Goal: Task Accomplishment & Management: Use online tool/utility

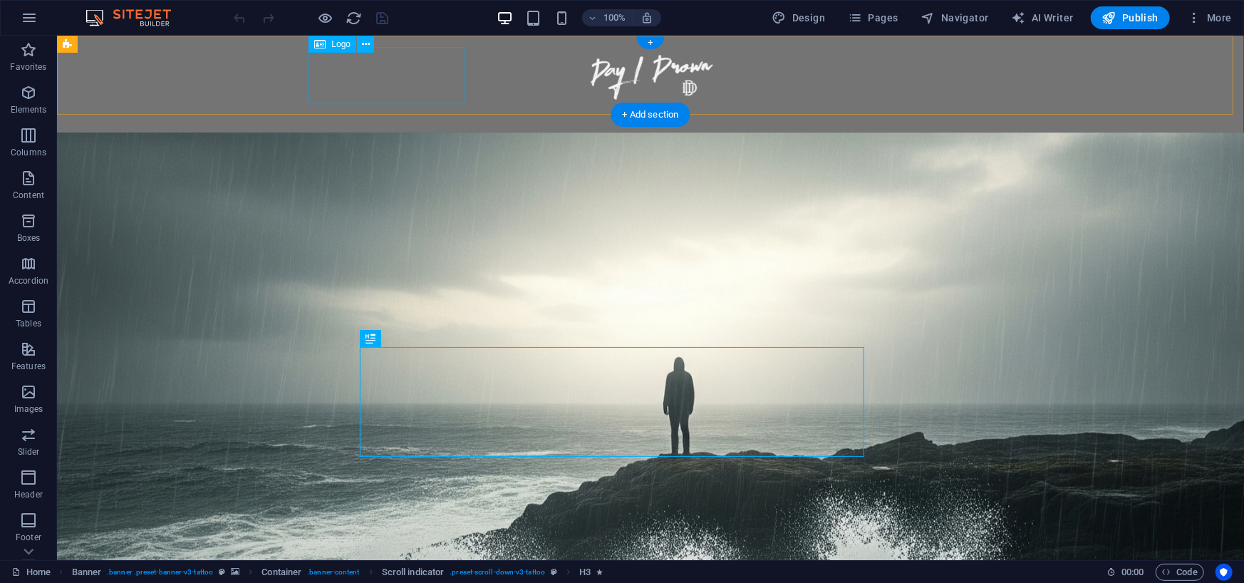
click at [384, 61] on div at bounding box center [649, 74] width 672 height 56
select select "px"
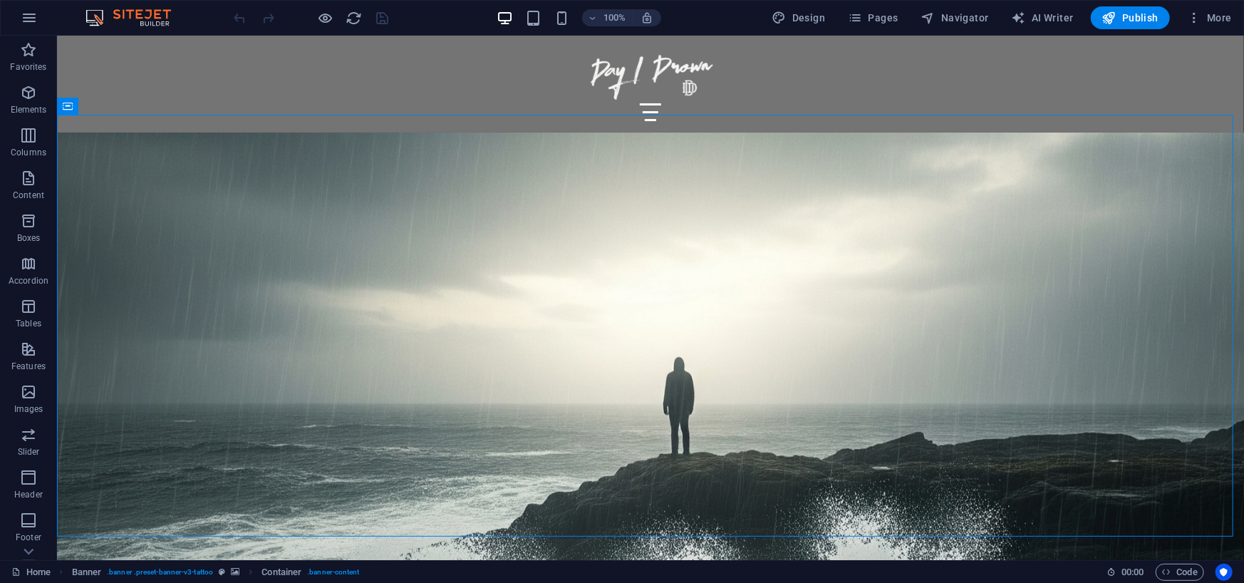
click at [139, 14] on img at bounding box center [135, 17] width 107 height 17
click at [83, 21] on div "100% Design Pages Navigator AI Writer Publish More" at bounding box center [622, 18] width 1242 height 34
drag, startPoint x: 86, startPoint y: 19, endPoint x: 115, endPoint y: 19, distance: 28.5
click at [87, 19] on img at bounding box center [135, 17] width 107 height 17
click at [1205, 17] on span "More" at bounding box center [1209, 18] width 45 height 14
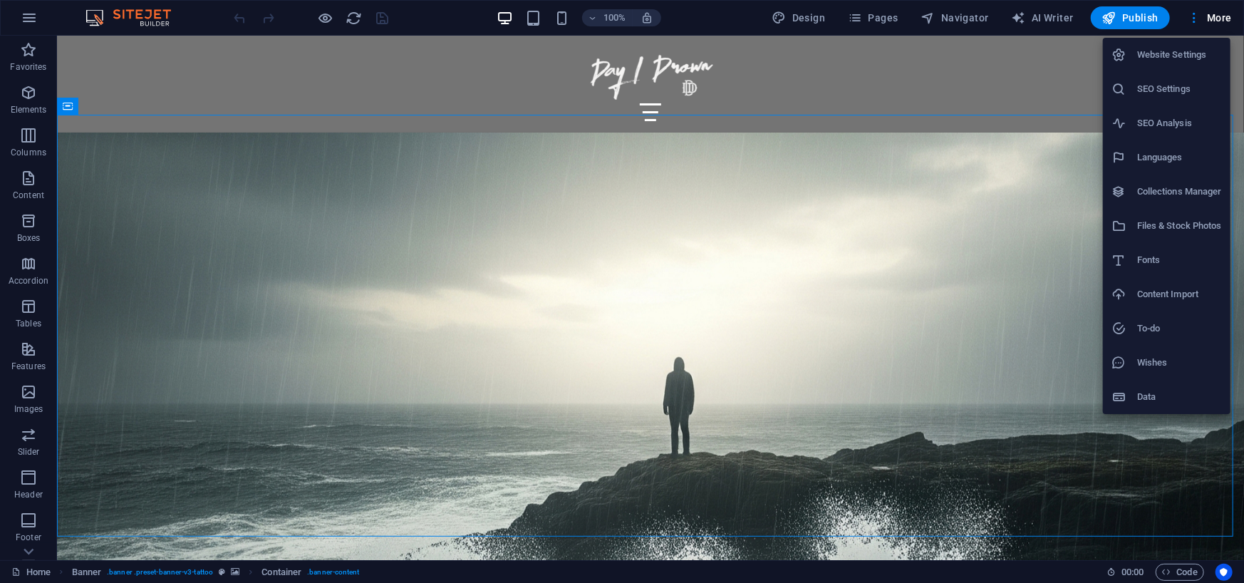
click at [1189, 63] on li "Website Settings" at bounding box center [1167, 55] width 128 height 34
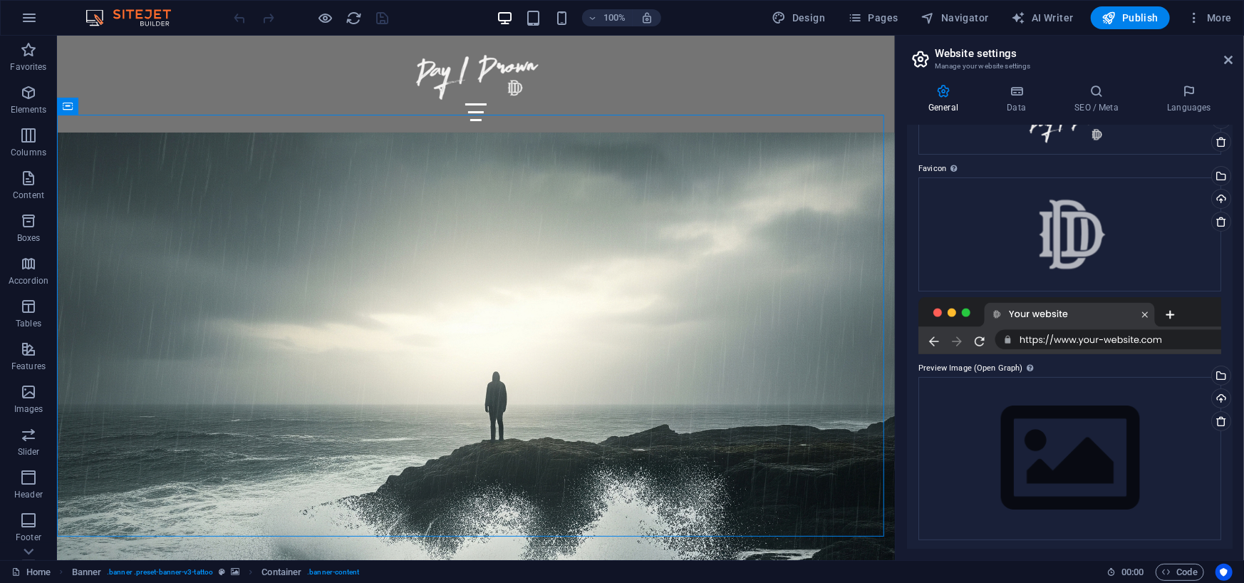
scroll to position [99, 0]
click at [1021, 95] on icon at bounding box center [1016, 91] width 62 height 14
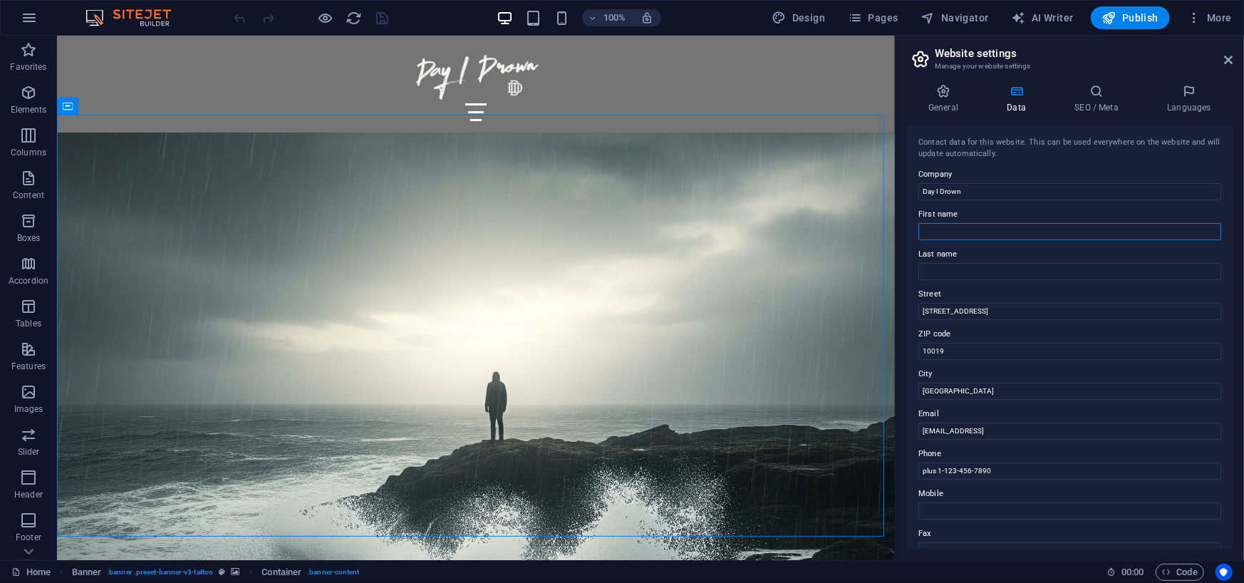
click at [1069, 231] on input "First name" at bounding box center [1069, 231] width 303 height 17
type input "[PERSON_NAME]"
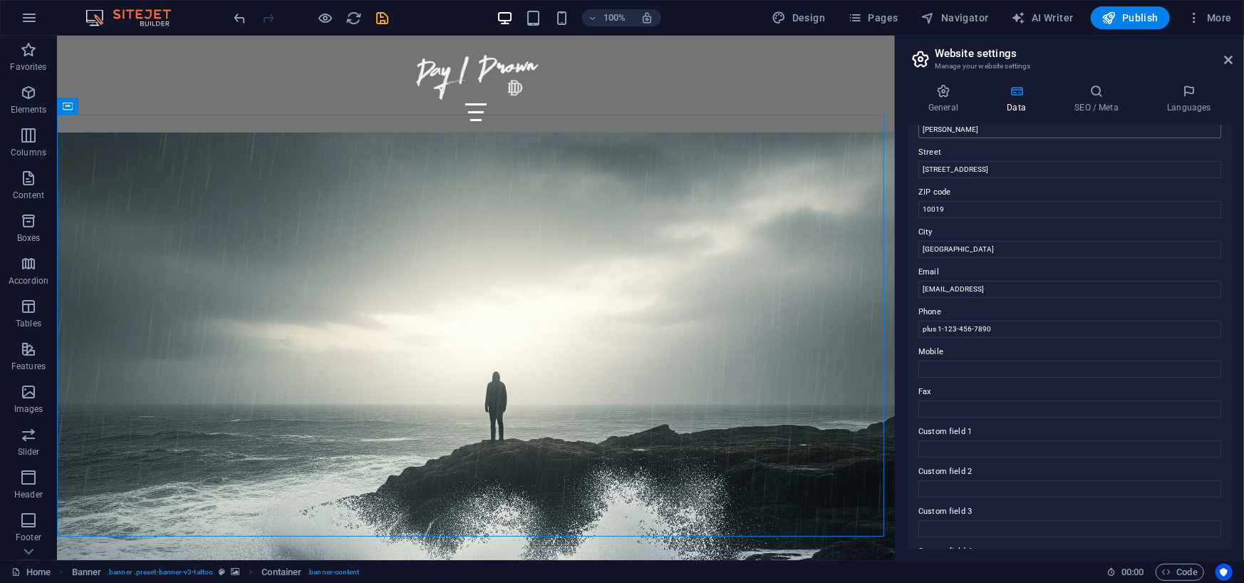
scroll to position [142, 0]
type textarea "19"
drag, startPoint x: 1020, startPoint y: 239, endPoint x: 885, endPoint y: 212, distance: 137.5
type input "43607"
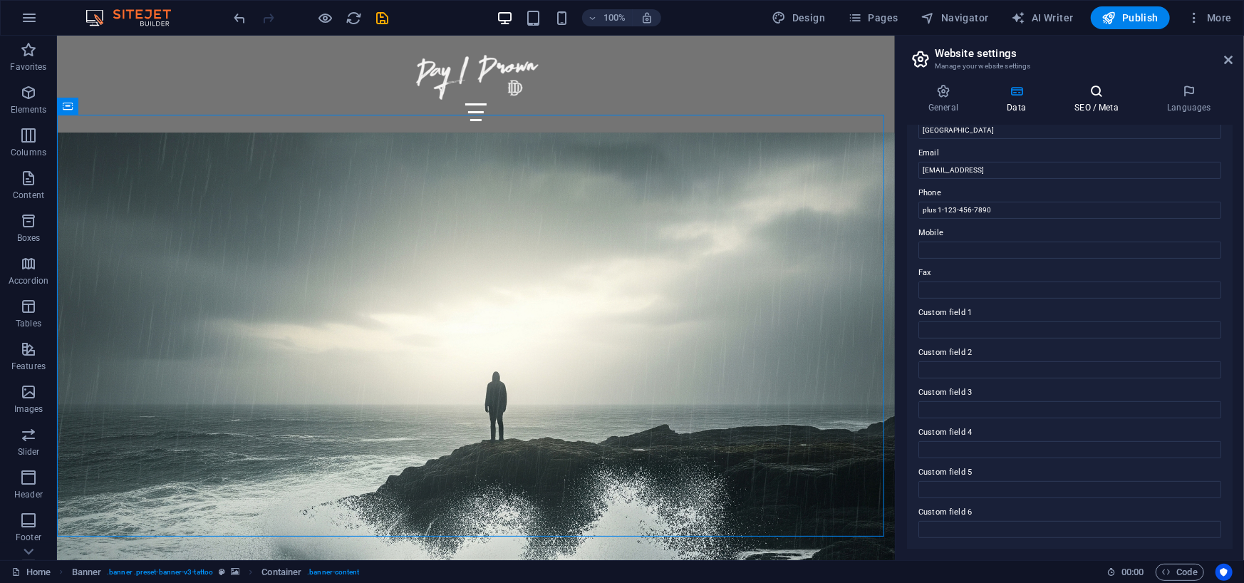
click at [1086, 88] on icon at bounding box center [1096, 91] width 87 height 14
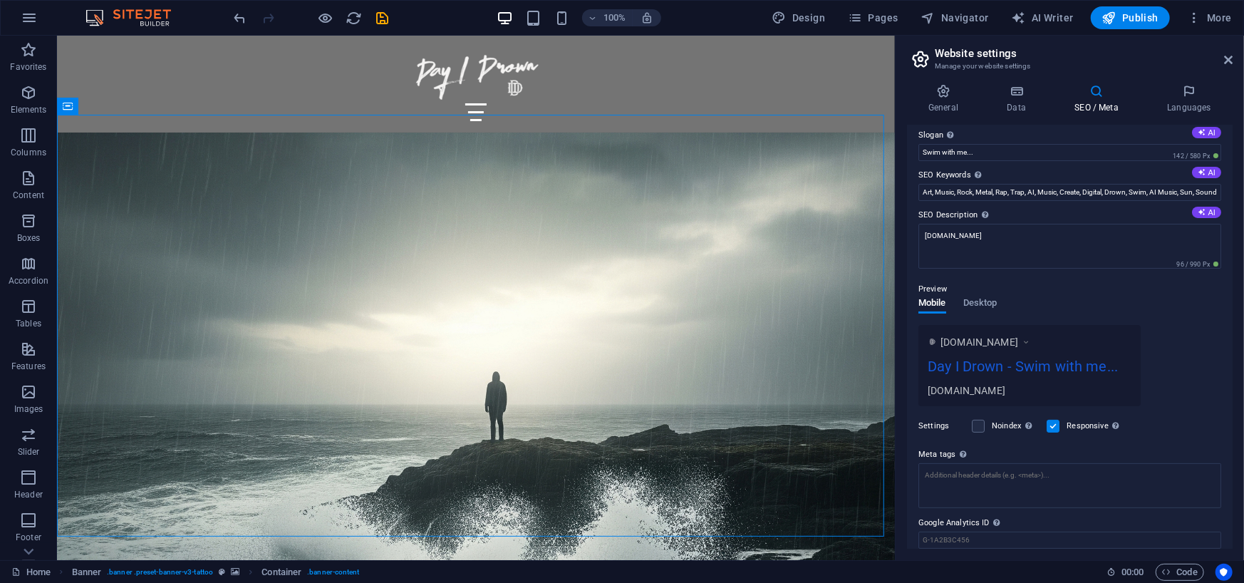
scroll to position [100, 0]
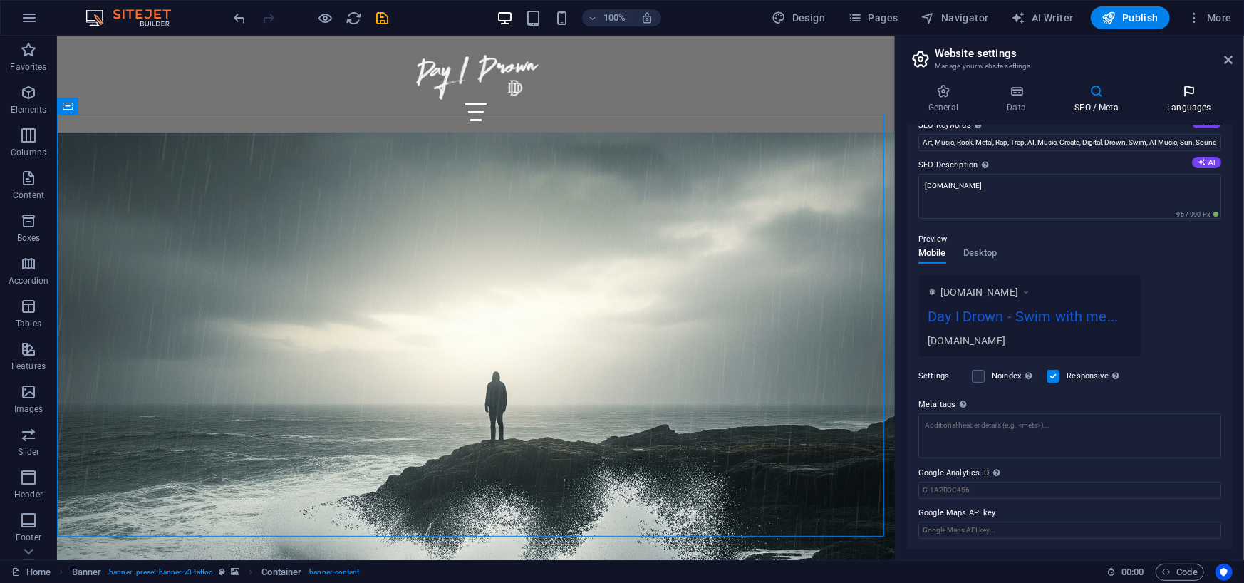
click at [1175, 103] on h4 "Languages" at bounding box center [1188, 99] width 87 height 30
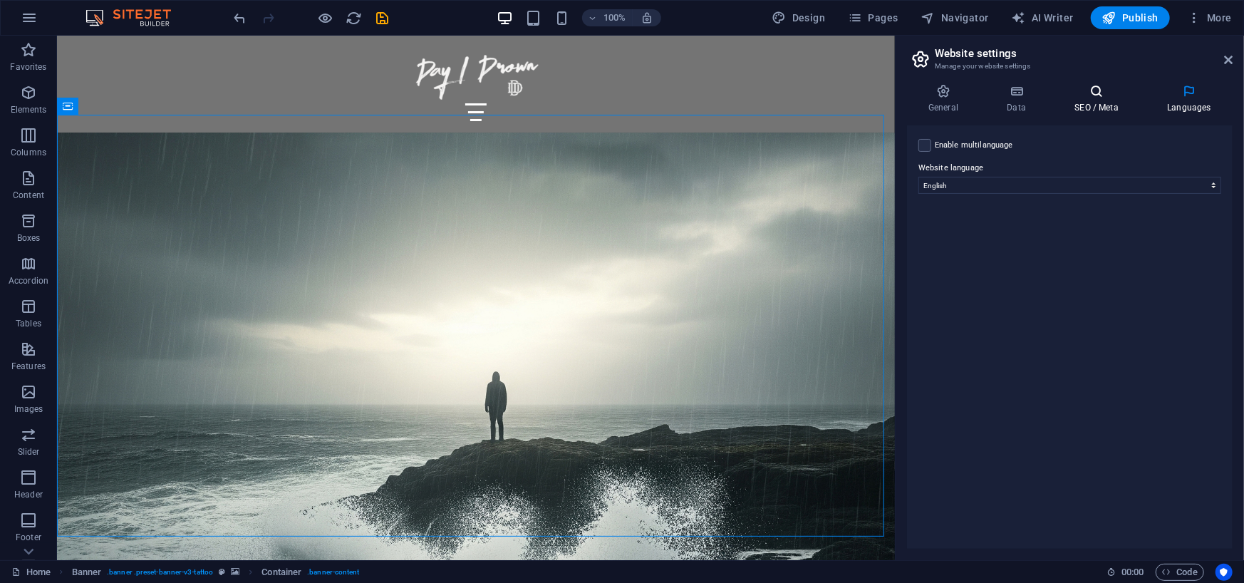
click at [1090, 97] on icon at bounding box center [1096, 91] width 87 height 14
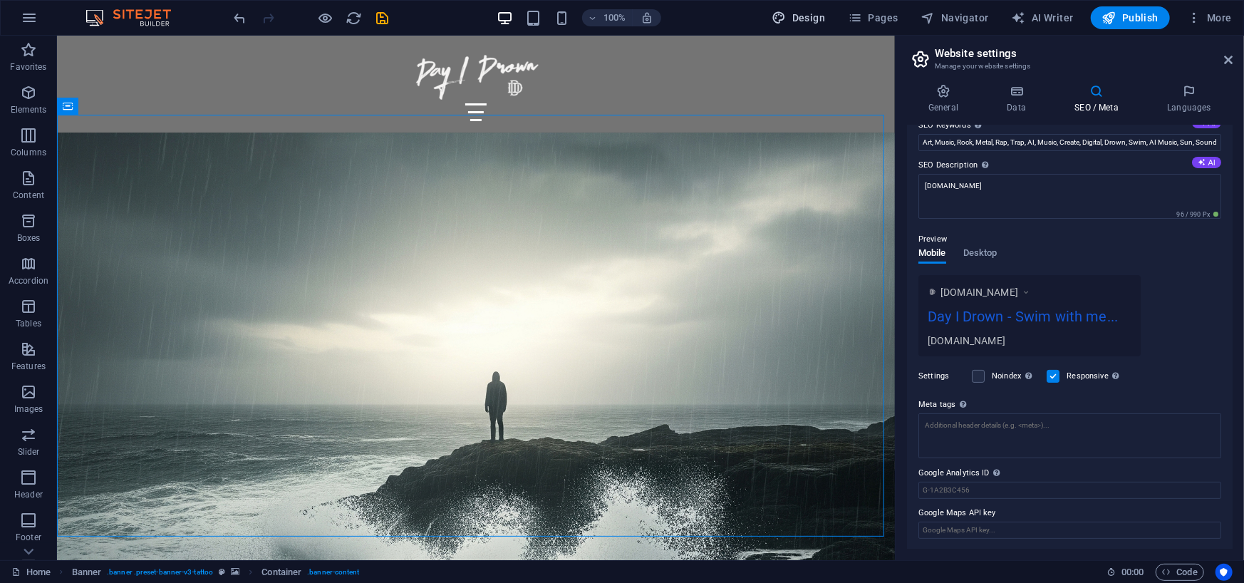
click at [795, 11] on span "Design" at bounding box center [798, 18] width 53 height 14
select select "px"
select select "300"
select select "px"
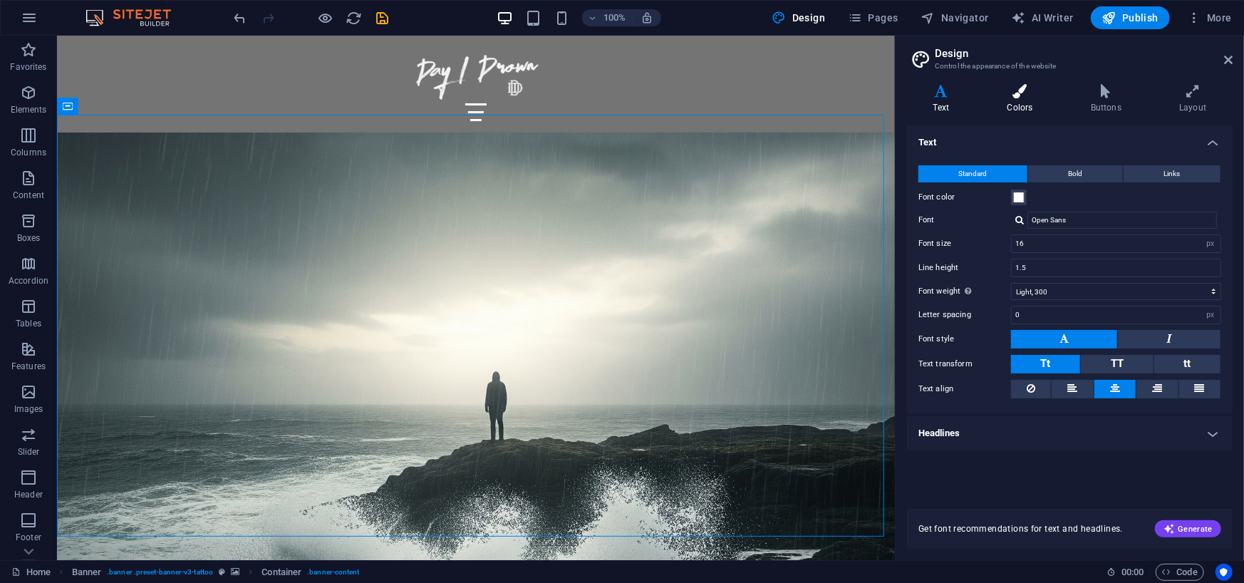
click at [1019, 95] on icon at bounding box center [1020, 91] width 78 height 14
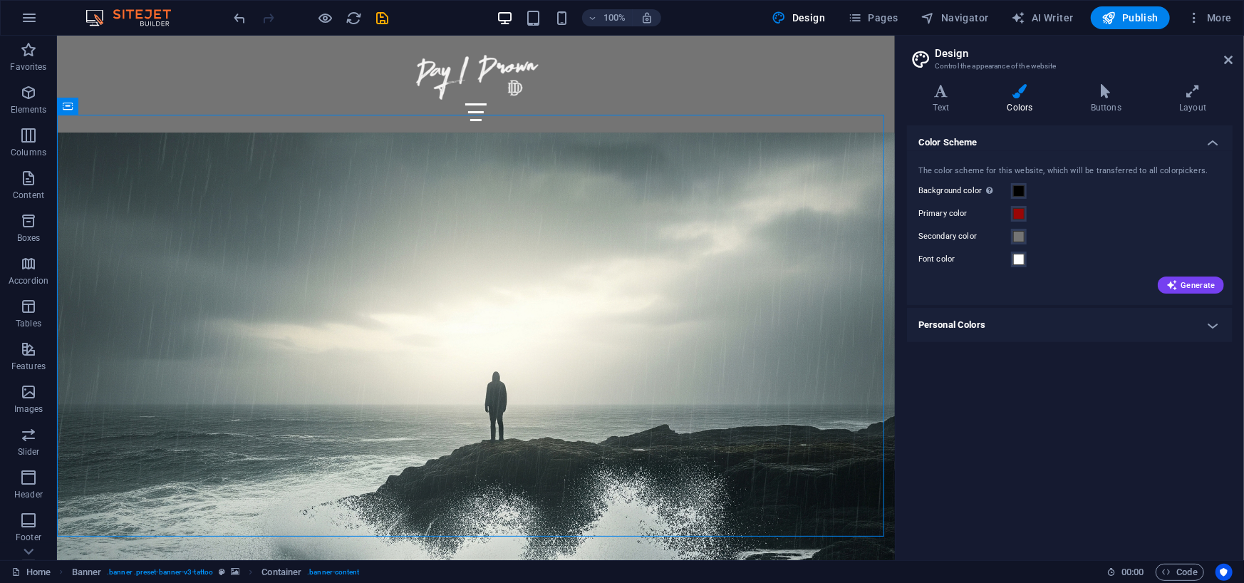
click at [1215, 318] on h4 "Personal Colors" at bounding box center [1070, 325] width 326 height 34
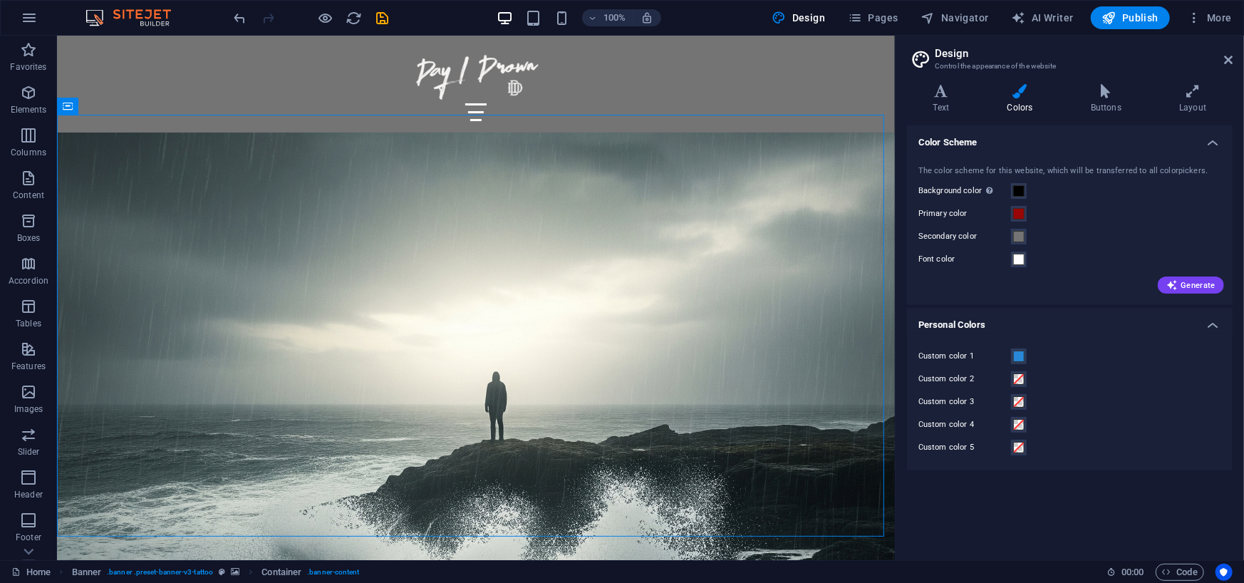
click at [1214, 318] on h4 "Personal Colors" at bounding box center [1070, 321] width 326 height 26
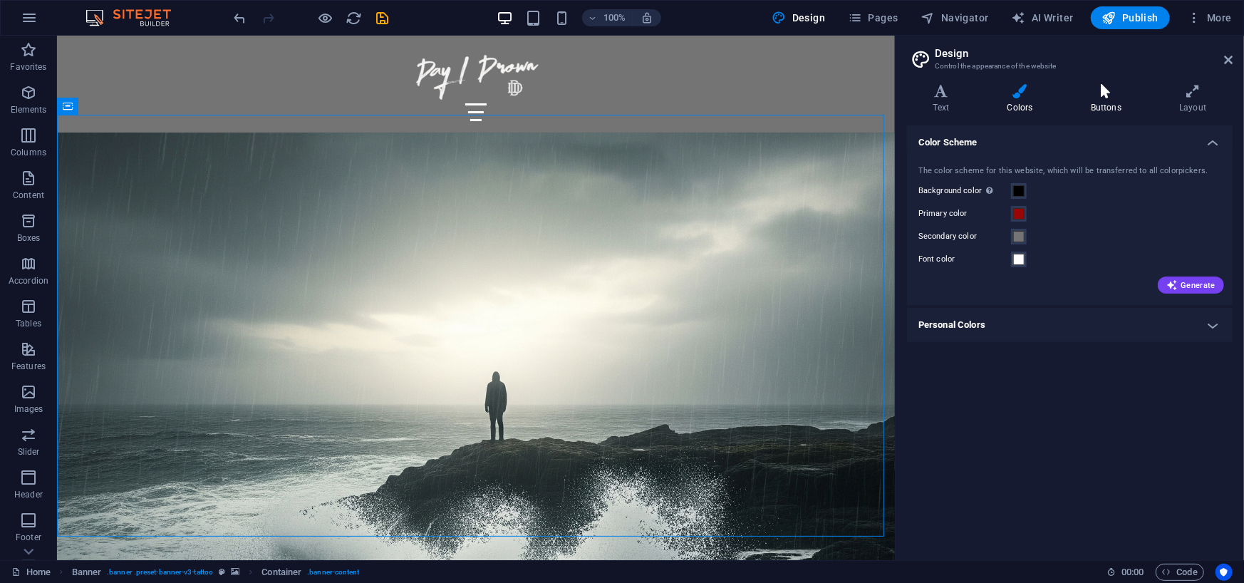
click at [1097, 102] on h4 "Buttons" at bounding box center [1108, 99] width 88 height 30
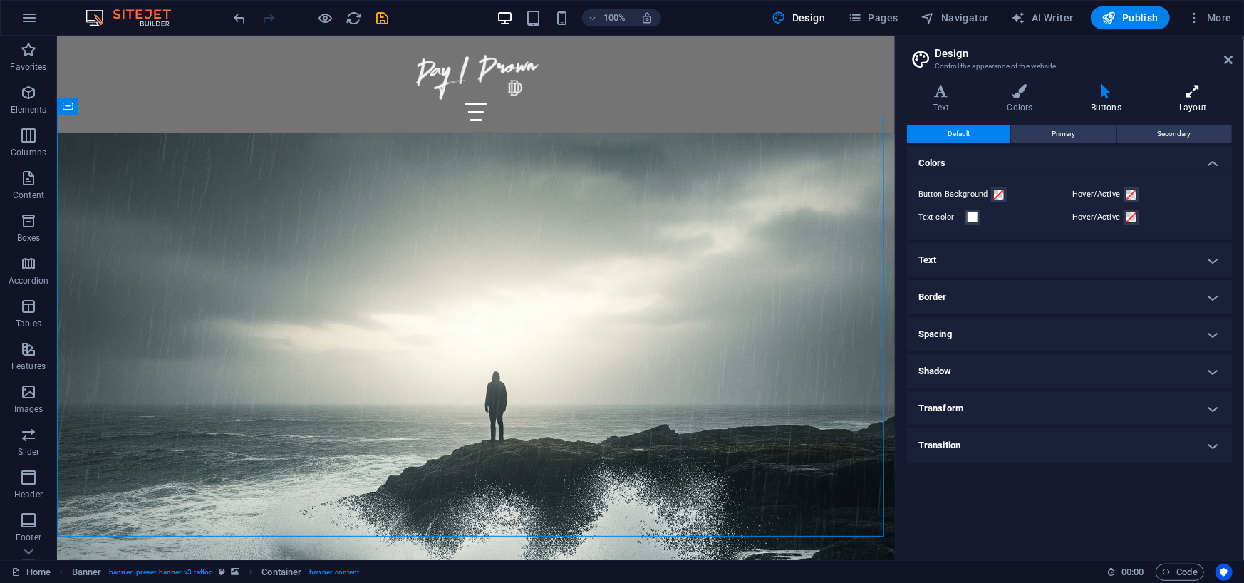
click at [1163, 95] on icon at bounding box center [1192, 91] width 79 height 14
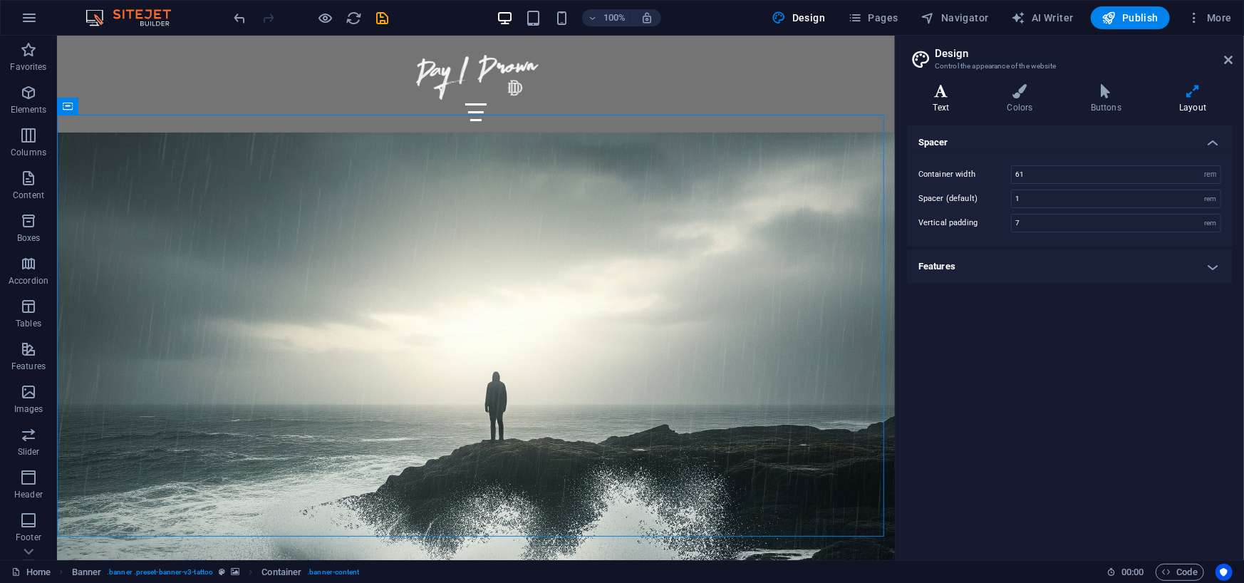
click at [923, 100] on h4 "Text" at bounding box center [944, 99] width 74 height 30
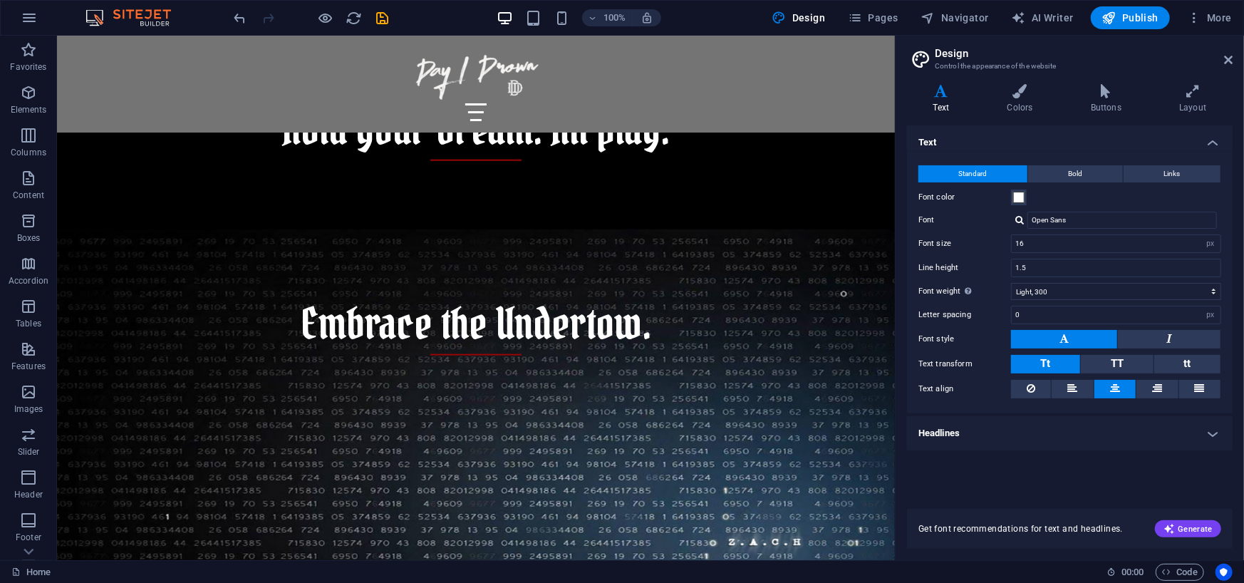
scroll to position [994, 0]
click at [1231, 53] on h2 "Design" at bounding box center [1084, 53] width 298 height 13
click at [1222, 62] on header "Design Control the appearance of the website" at bounding box center [1071, 54] width 323 height 37
click at [1228, 59] on icon at bounding box center [1228, 59] width 9 height 11
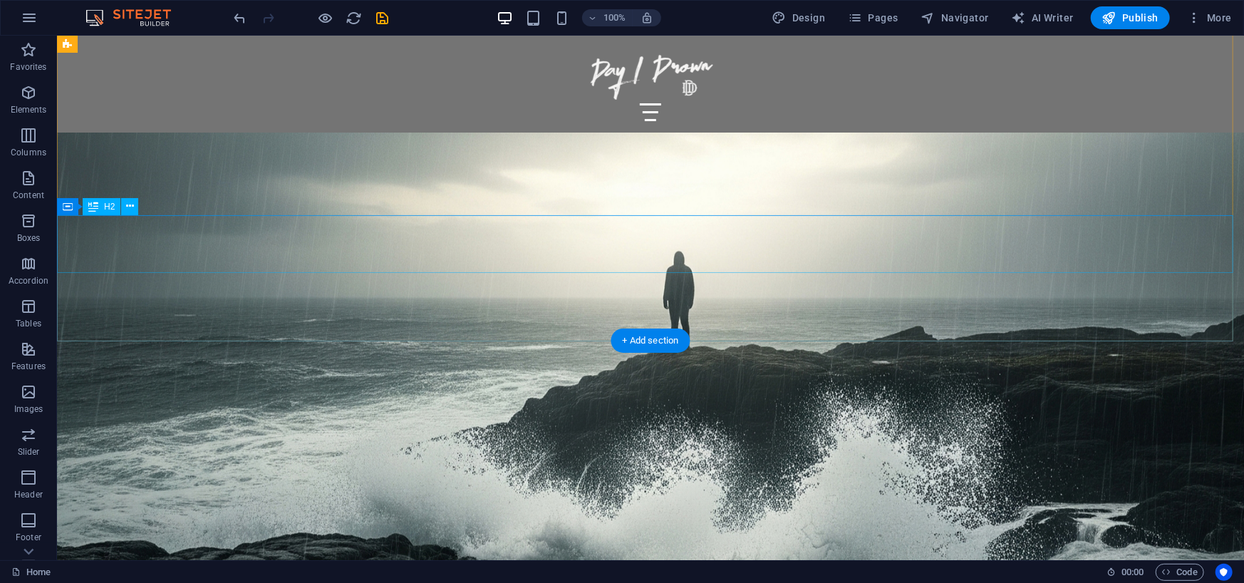
scroll to position [68, 0]
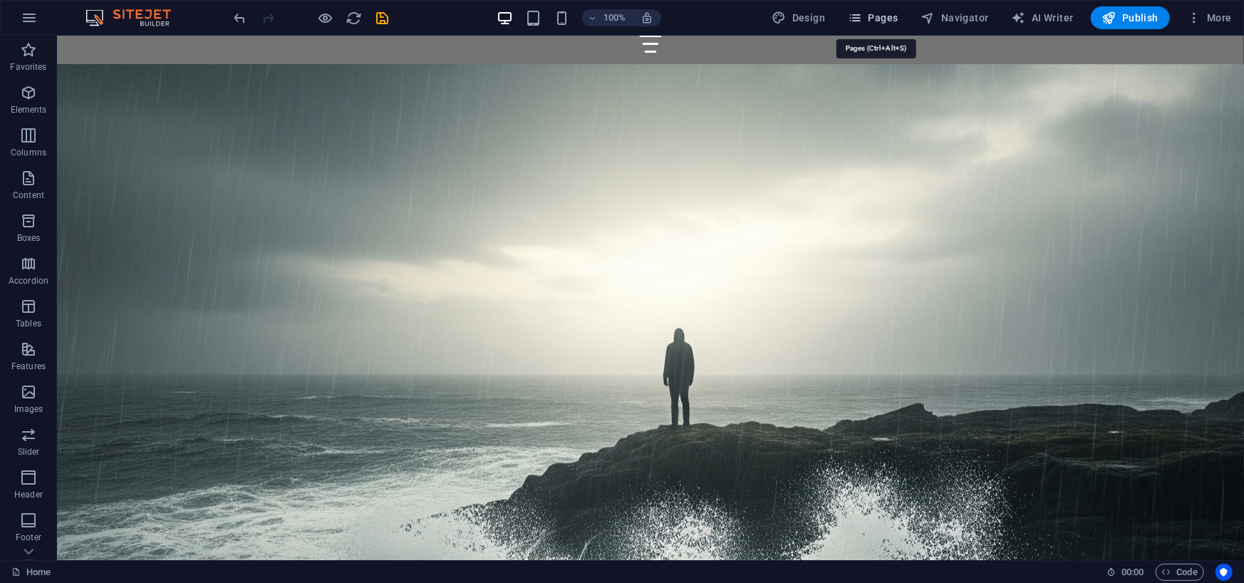
click at [862, 21] on icon "button" at bounding box center [855, 18] width 14 height 14
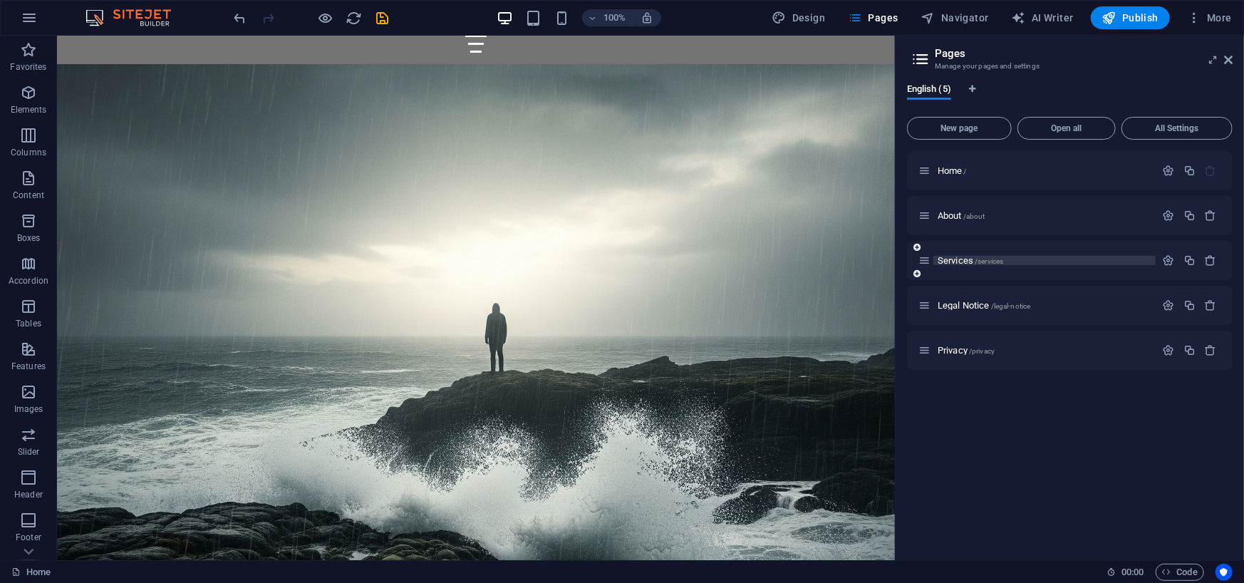
click at [935, 260] on div "Services /services" at bounding box center [1044, 260] width 222 height 9
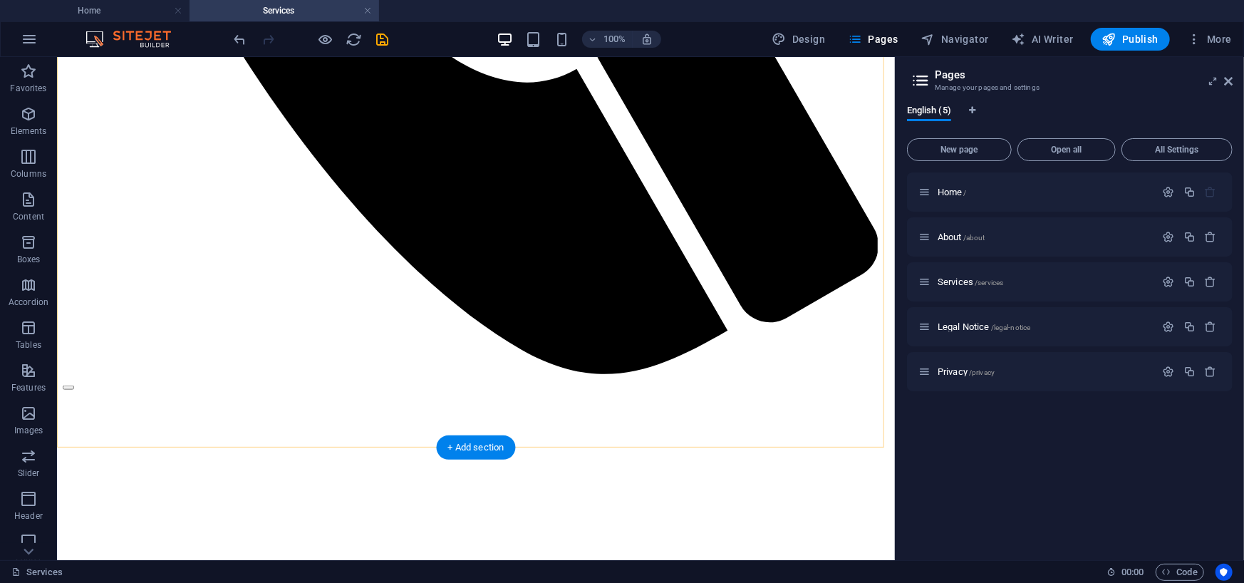
scroll to position [926, 0]
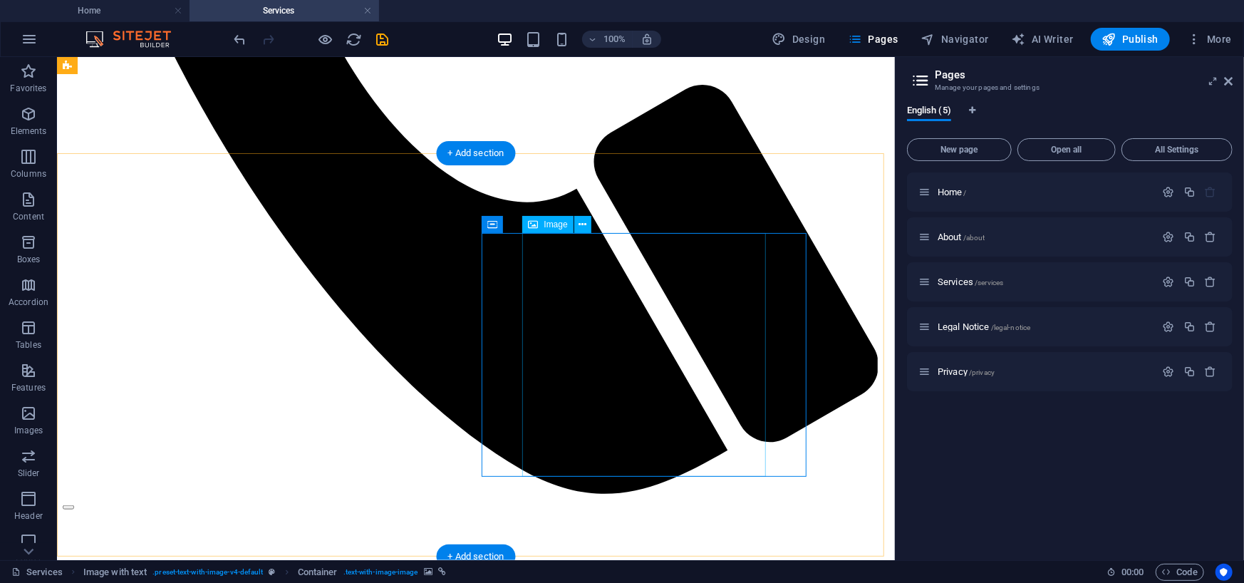
scroll to position [784, 0]
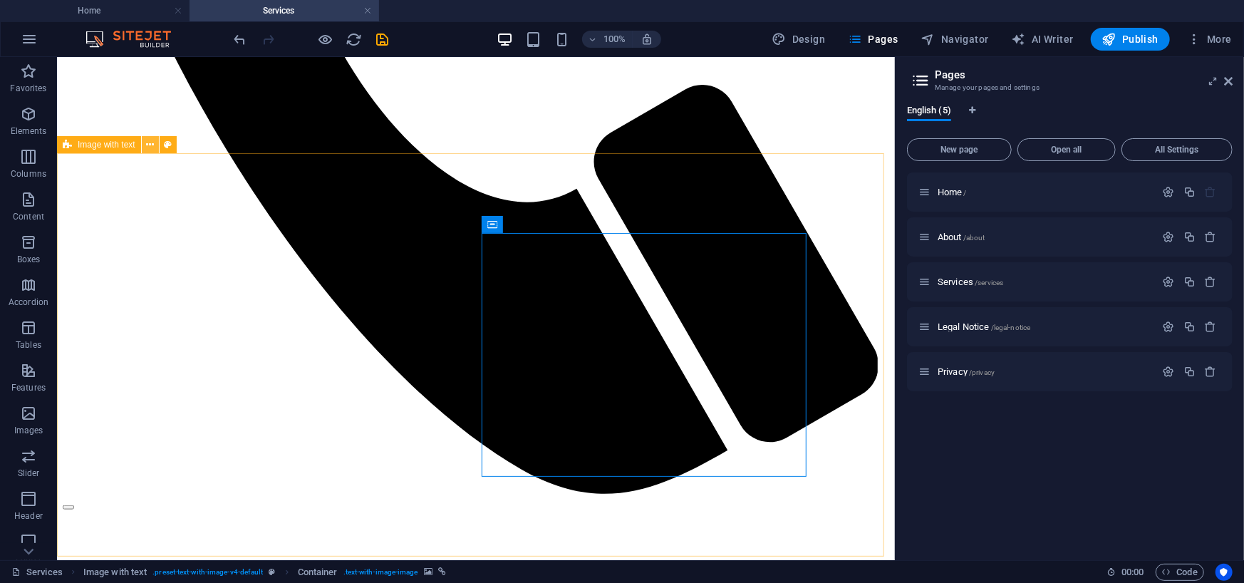
click at [147, 147] on icon at bounding box center [150, 144] width 8 height 15
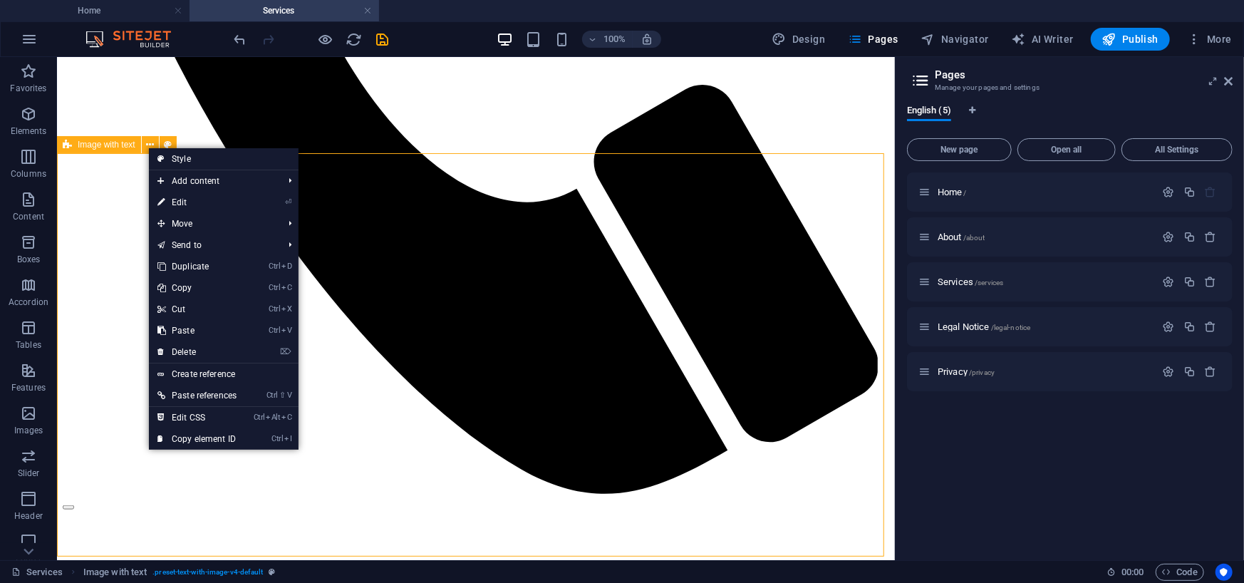
click at [98, 146] on span "Image with text" at bounding box center [107, 144] width 58 height 9
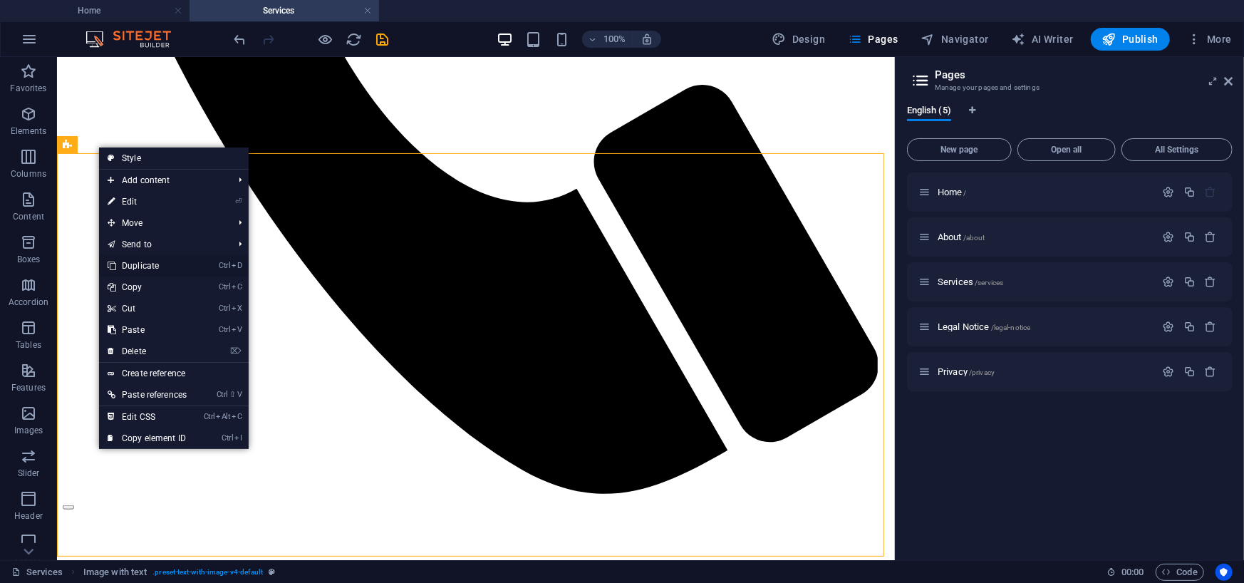
click at [159, 264] on link "Ctrl D Duplicate" at bounding box center [147, 265] width 96 height 21
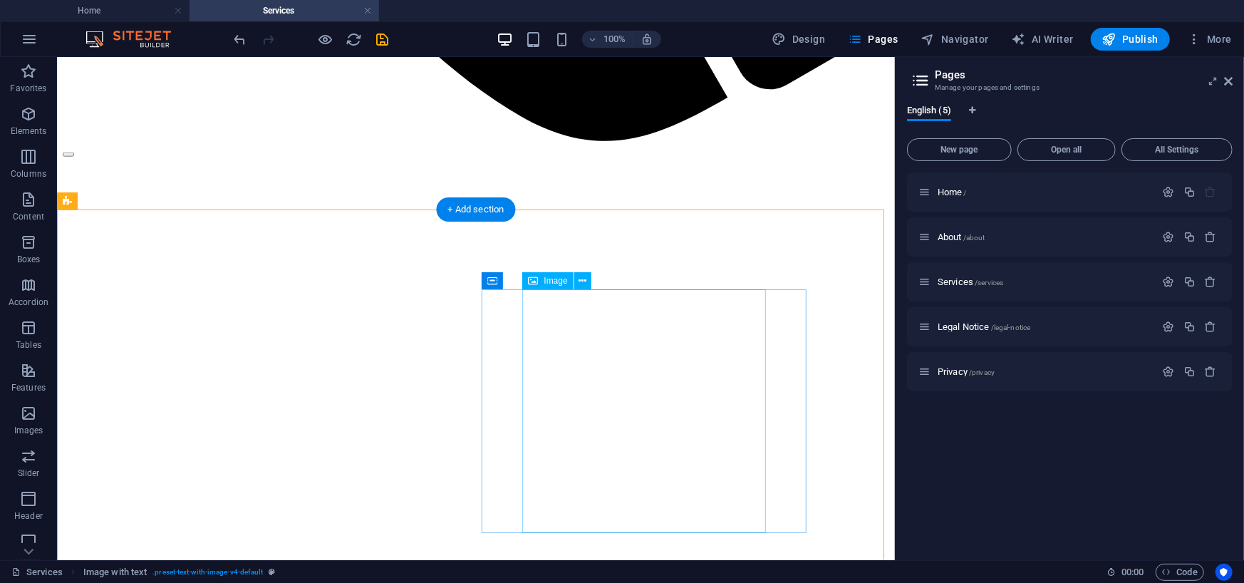
scroll to position [1140, 0]
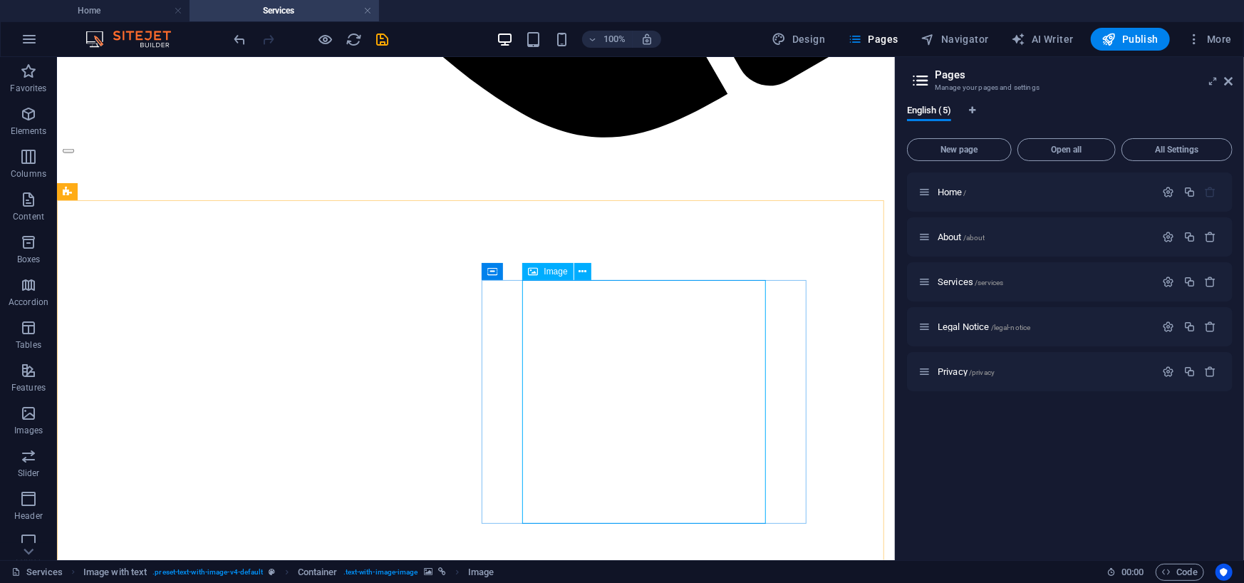
click at [546, 271] on span "Image" at bounding box center [556, 271] width 24 height 9
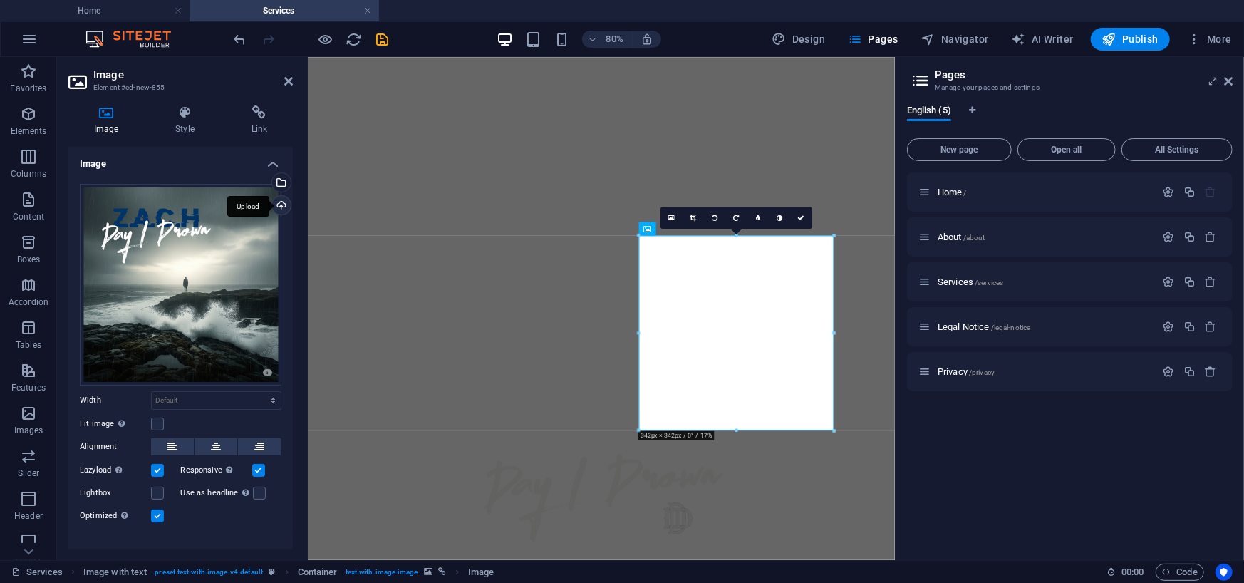
click at [277, 197] on div "Upload" at bounding box center [279, 206] width 21 height 21
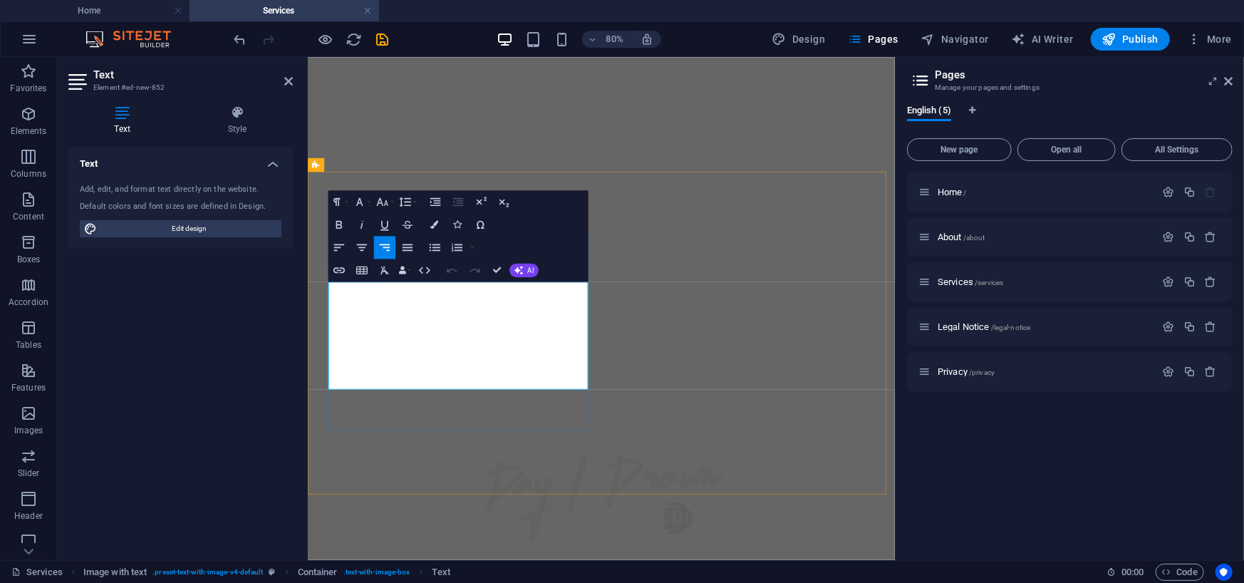
drag, startPoint x: 512, startPoint y: 462, endPoint x: 654, endPoint y: 464, distance: 141.8
drag, startPoint x: 610, startPoint y: 440, endPoint x: 656, endPoint y: 445, distance: 46.6
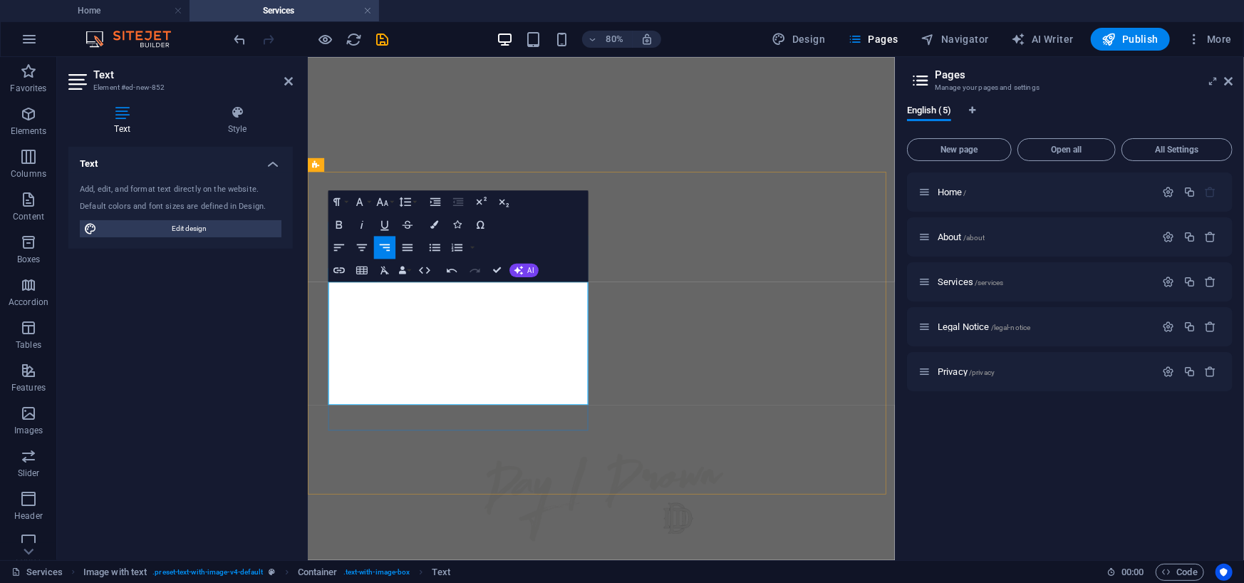
drag, startPoint x: 497, startPoint y: 422, endPoint x: 665, endPoint y: 428, distance: 167.5
drag, startPoint x: 577, startPoint y: 402, endPoint x: 673, endPoint y: 402, distance: 96.2
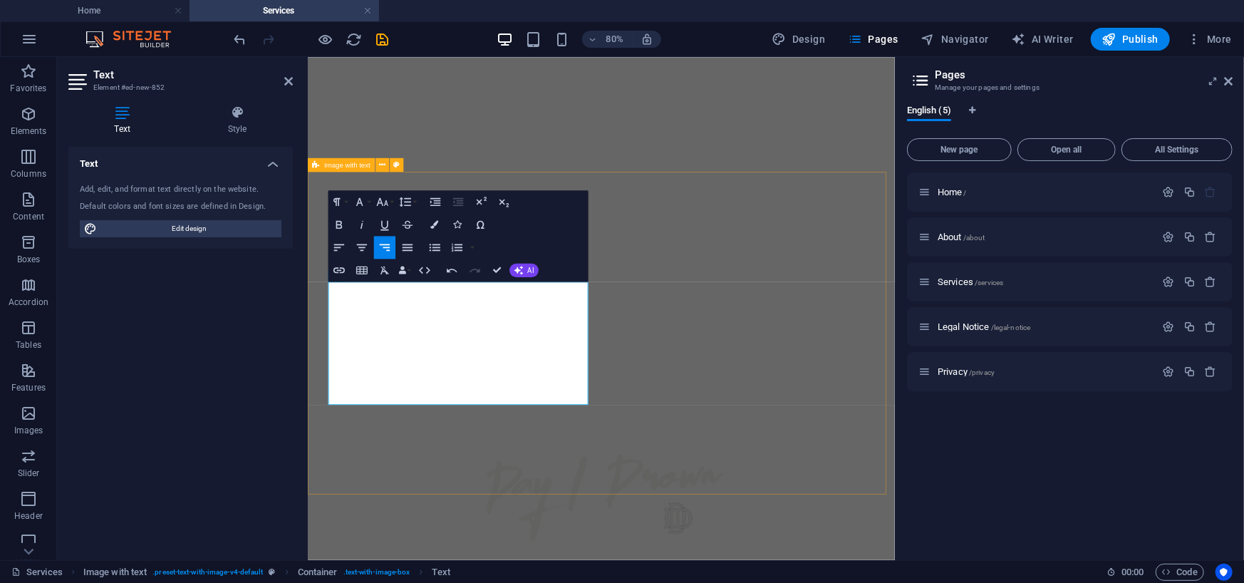
drag, startPoint x: 560, startPoint y: 388, endPoint x: 661, endPoint y: 388, distance: 101.2
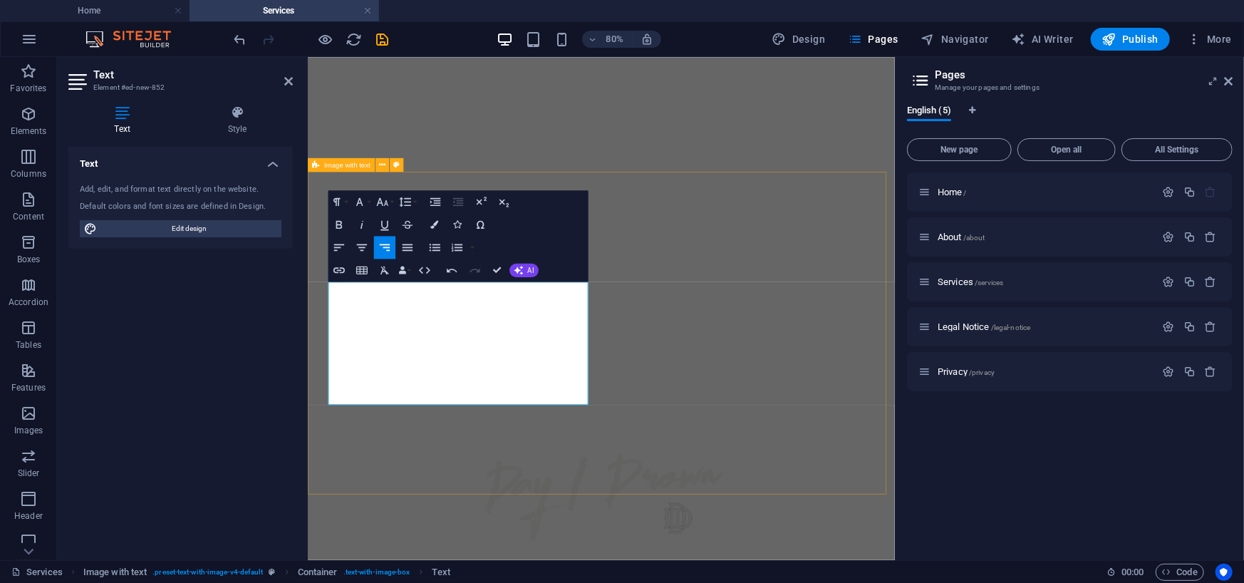
drag, startPoint x: 568, startPoint y: 364, endPoint x: 667, endPoint y: 373, distance: 98.7
drag, startPoint x: 556, startPoint y: 369, endPoint x: 573, endPoint y: 369, distance: 16.4
drag, startPoint x: 638, startPoint y: 349, endPoint x: 672, endPoint y: 349, distance: 33.5
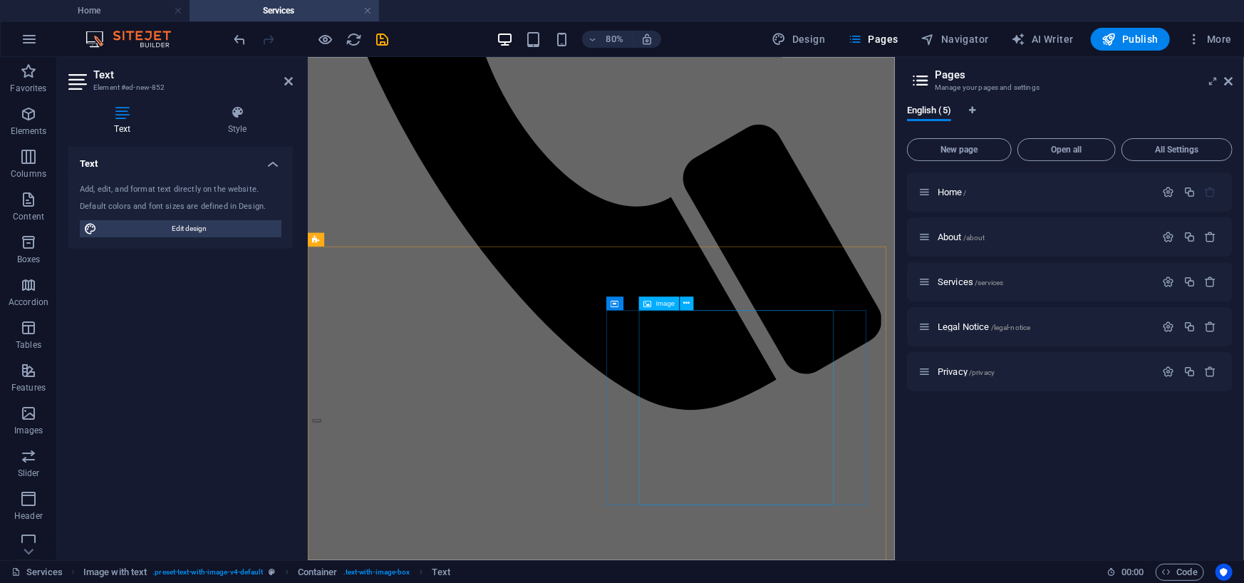
scroll to position [641, 0]
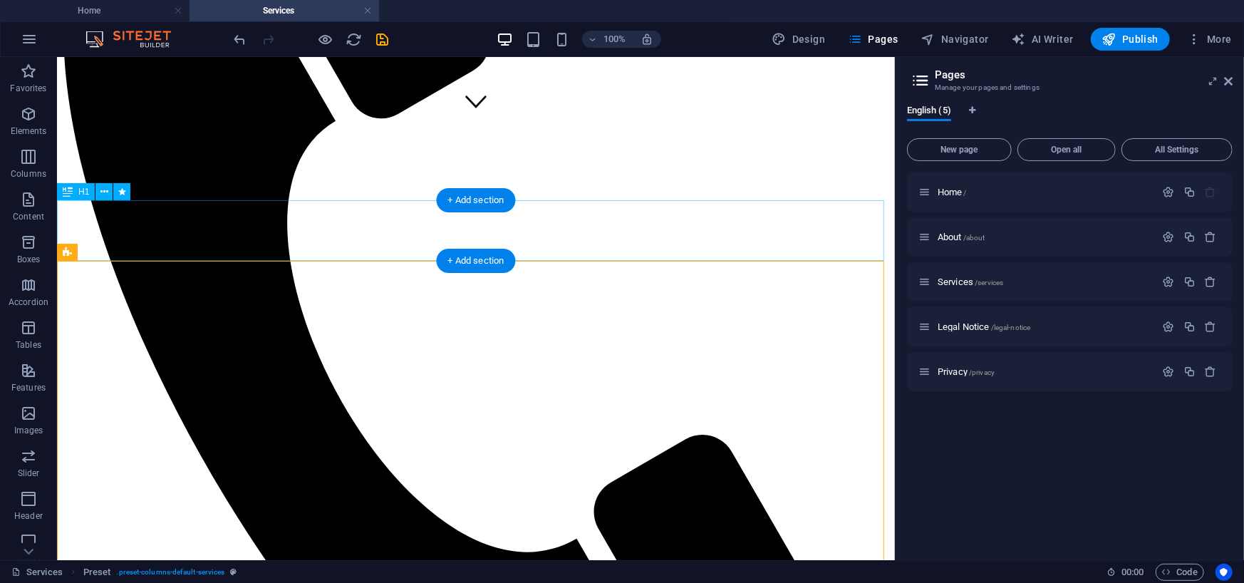
scroll to position [477, 0]
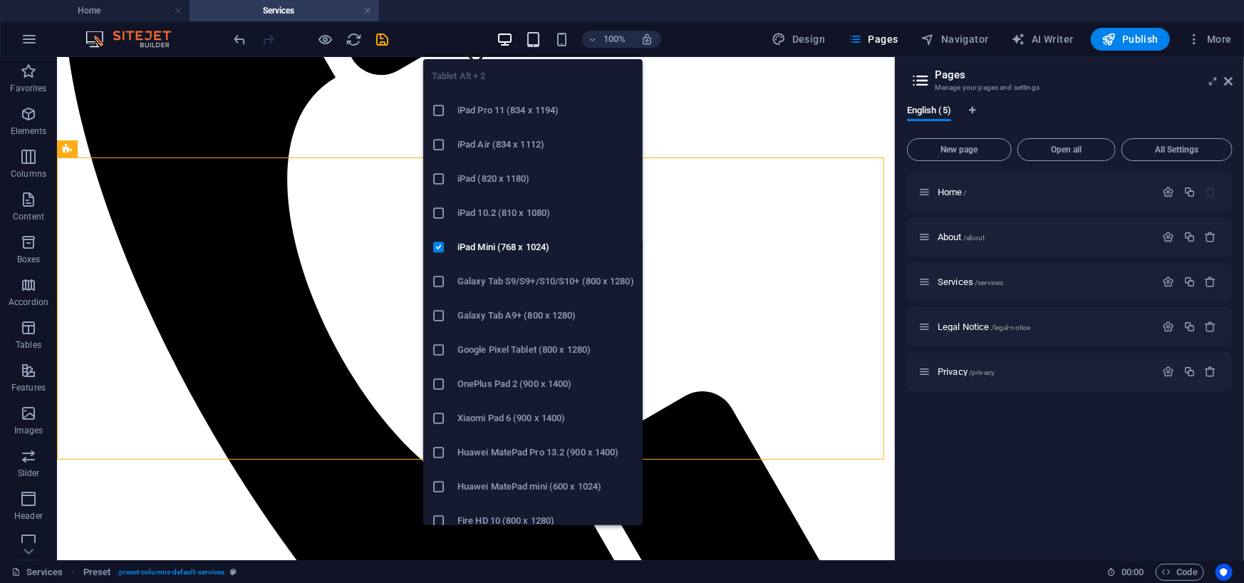
click at [541, 43] on icon "button" at bounding box center [533, 39] width 16 height 16
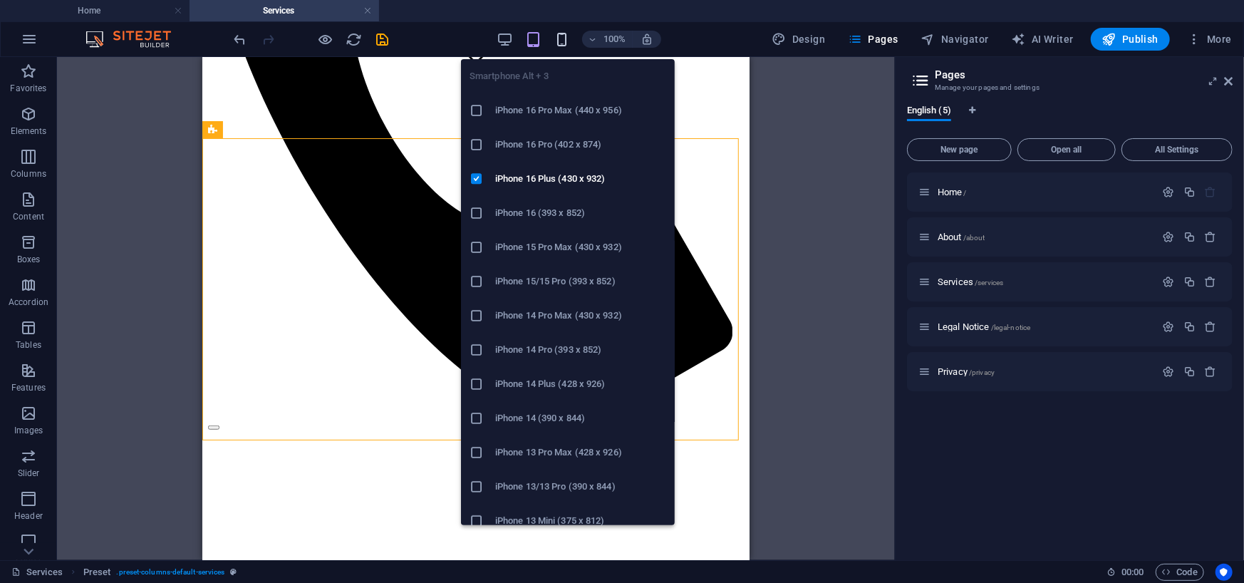
click at [567, 38] on icon "button" at bounding box center [561, 39] width 16 height 16
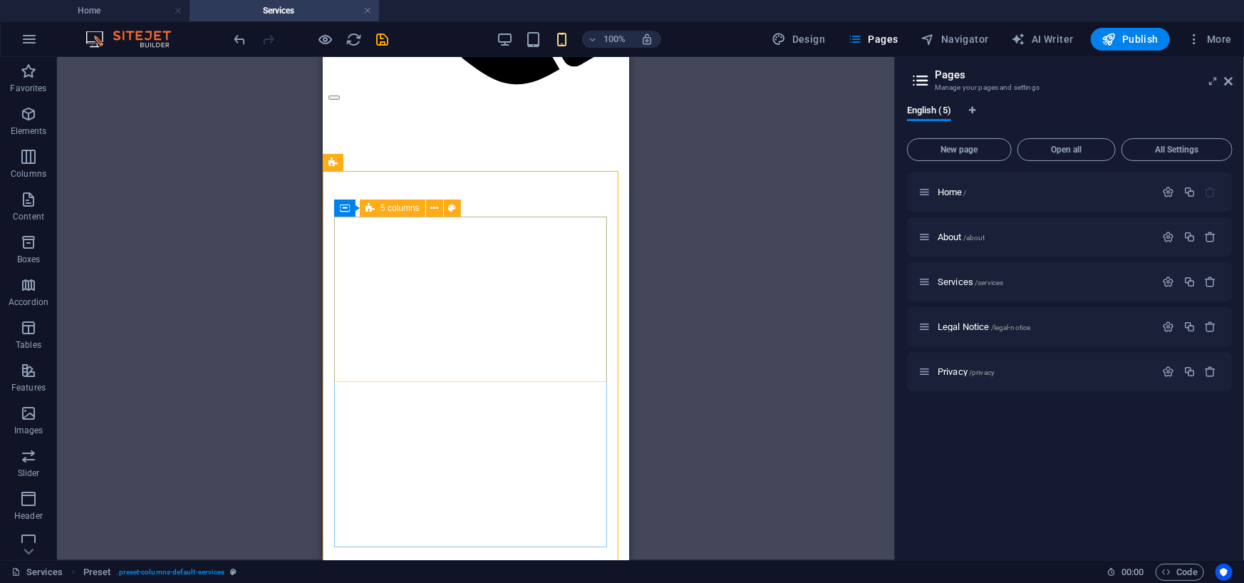
click at [376, 212] on div "5 columns" at bounding box center [393, 207] width 66 height 17
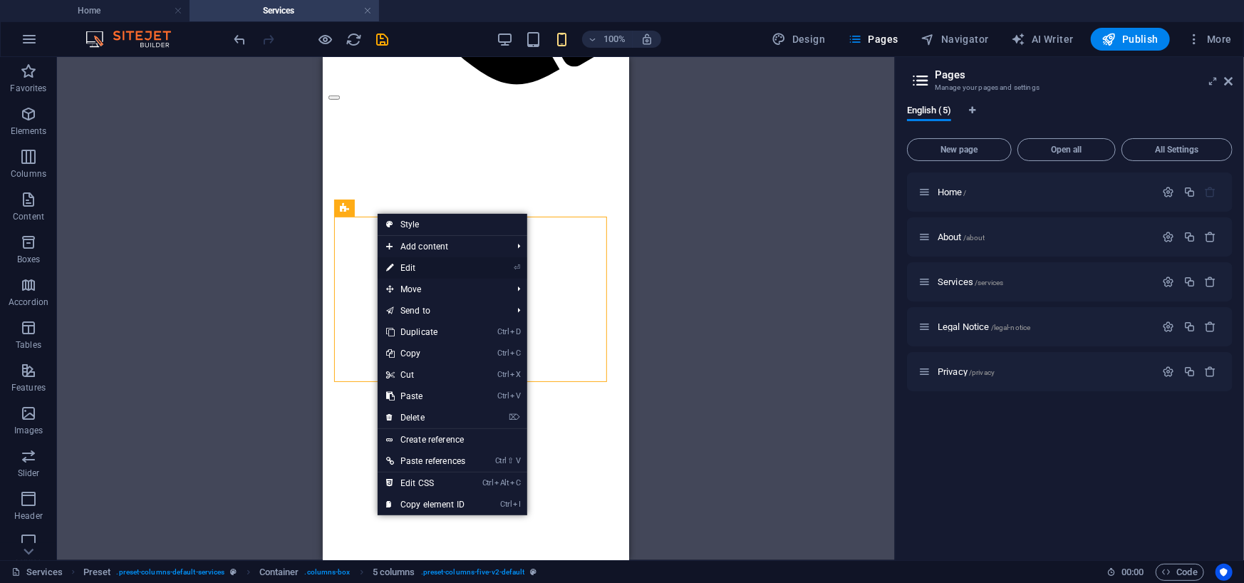
click at [511, 265] on li "⏎ Edit" at bounding box center [453, 267] width 150 height 21
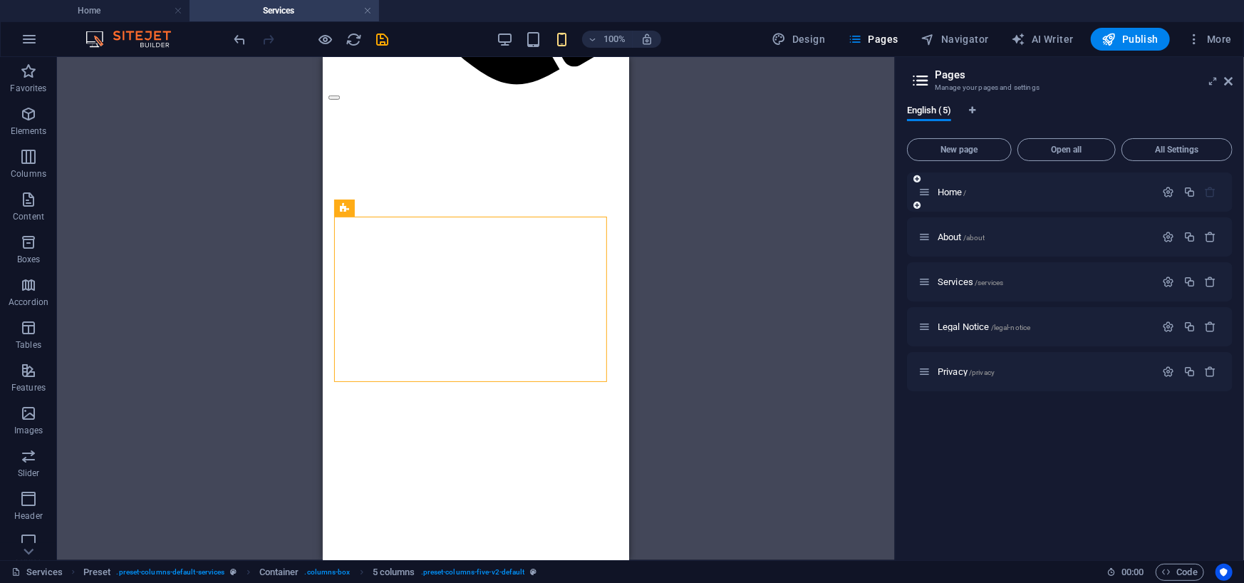
click at [989, 197] on div "Home /" at bounding box center [1036, 192] width 237 height 16
click at [947, 190] on span "Home /" at bounding box center [951, 192] width 29 height 11
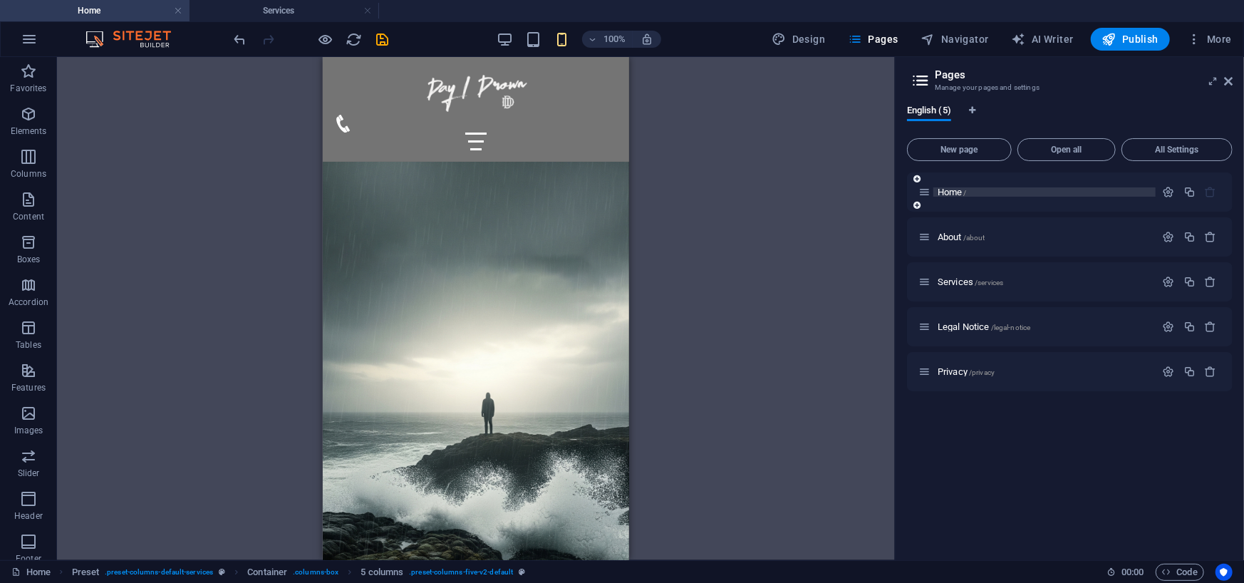
scroll to position [68, 0]
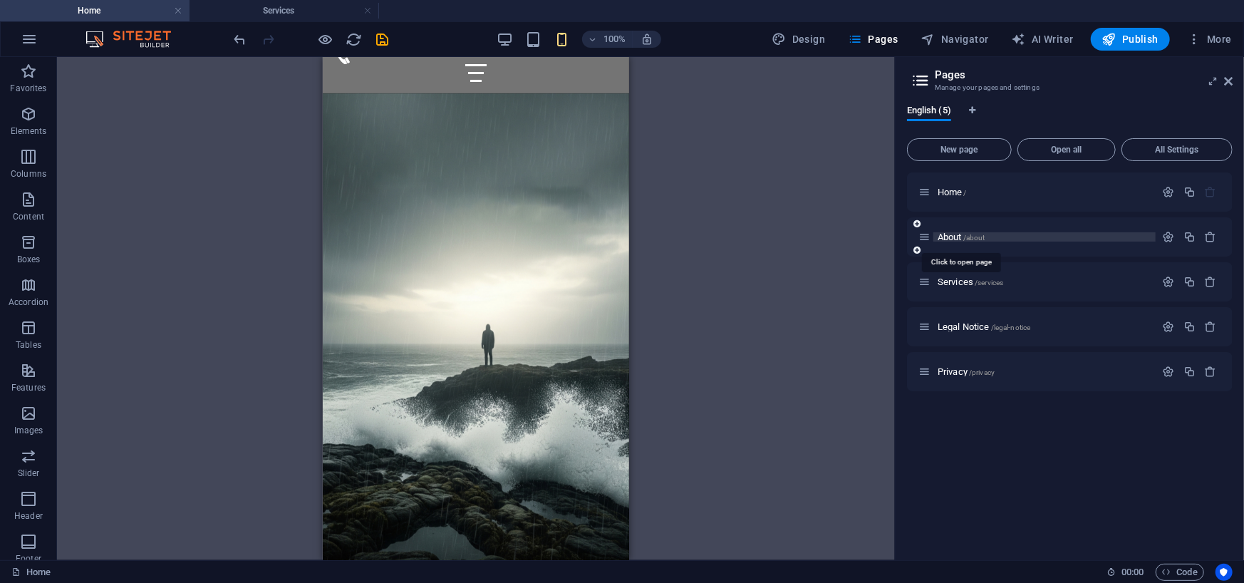
click at [947, 238] on span "About /about" at bounding box center [961, 237] width 48 height 11
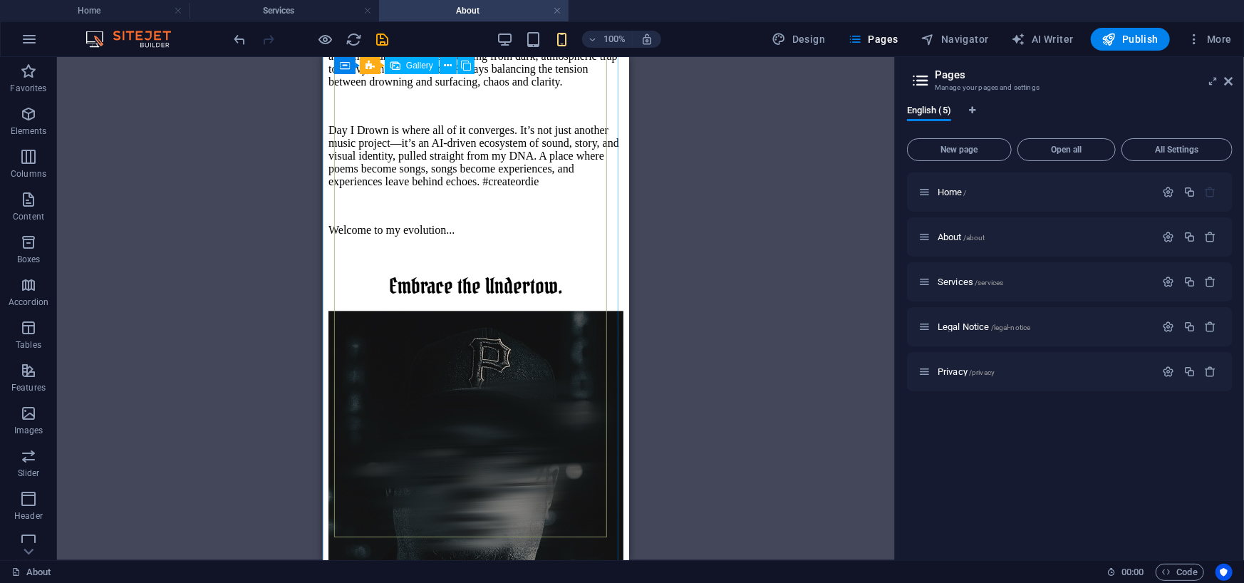
scroll to position [2066, 0]
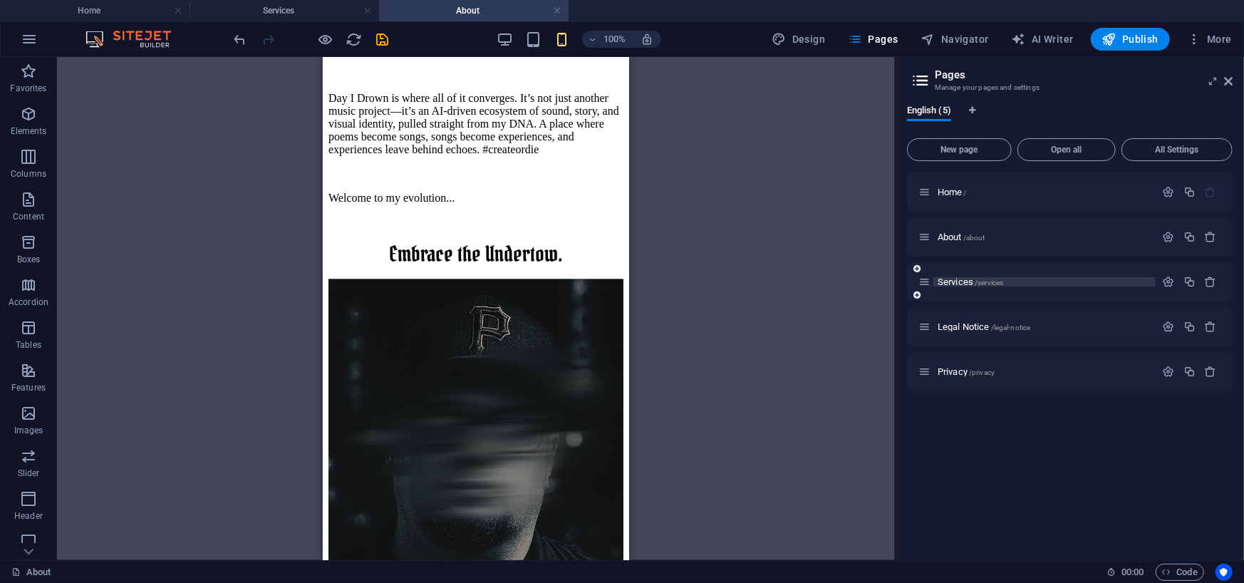
click at [935, 280] on div "Services /services" at bounding box center [1044, 281] width 222 height 9
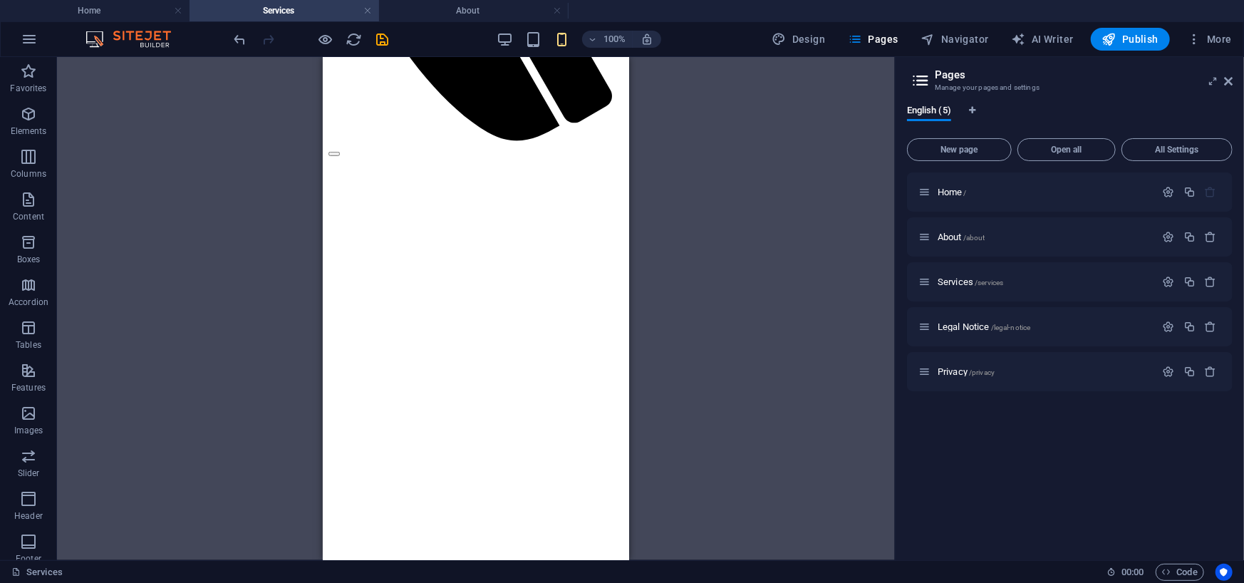
scroll to position [407, 0]
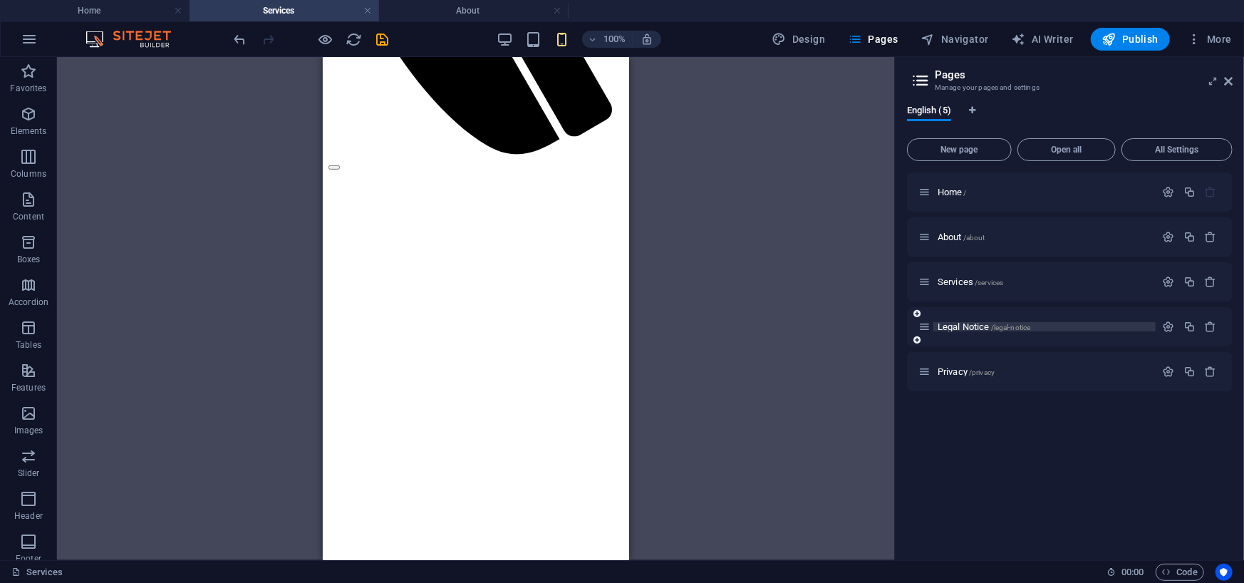
click at [960, 322] on span "Legal Notice /legal-notice" at bounding box center [983, 326] width 93 height 11
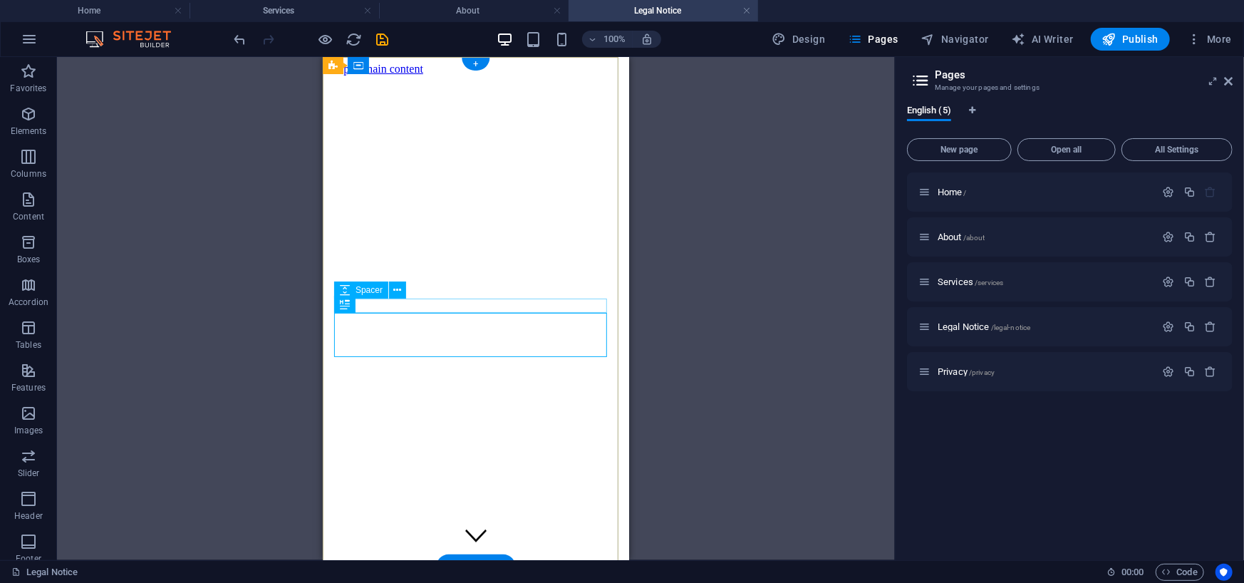
scroll to position [0, 0]
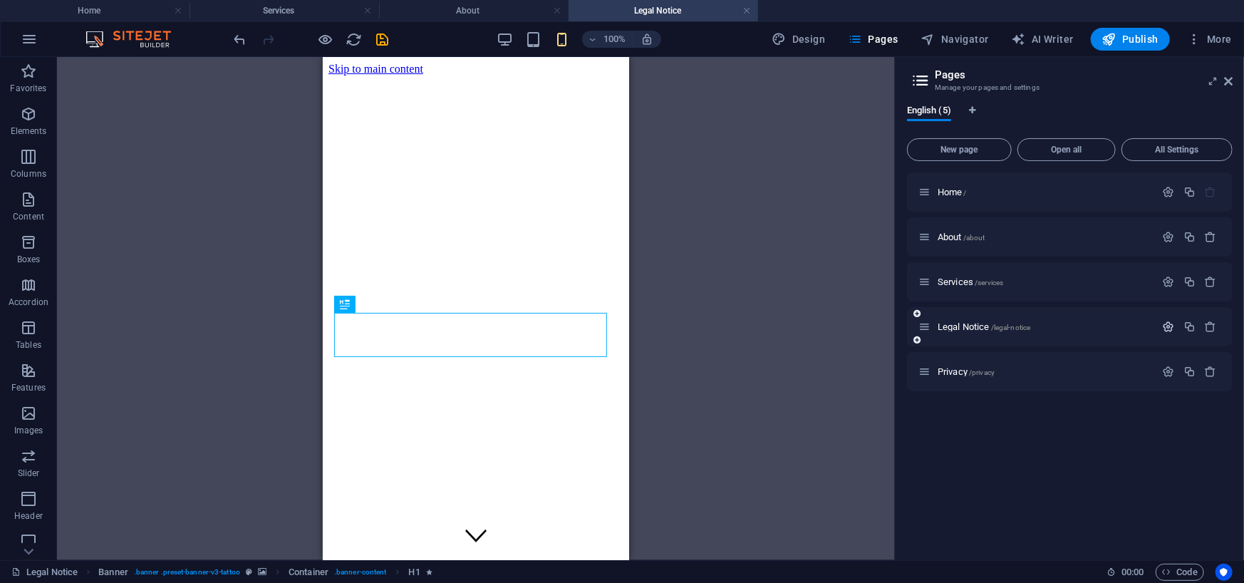
click at [1168, 328] on icon "button" at bounding box center [1169, 327] width 12 height 12
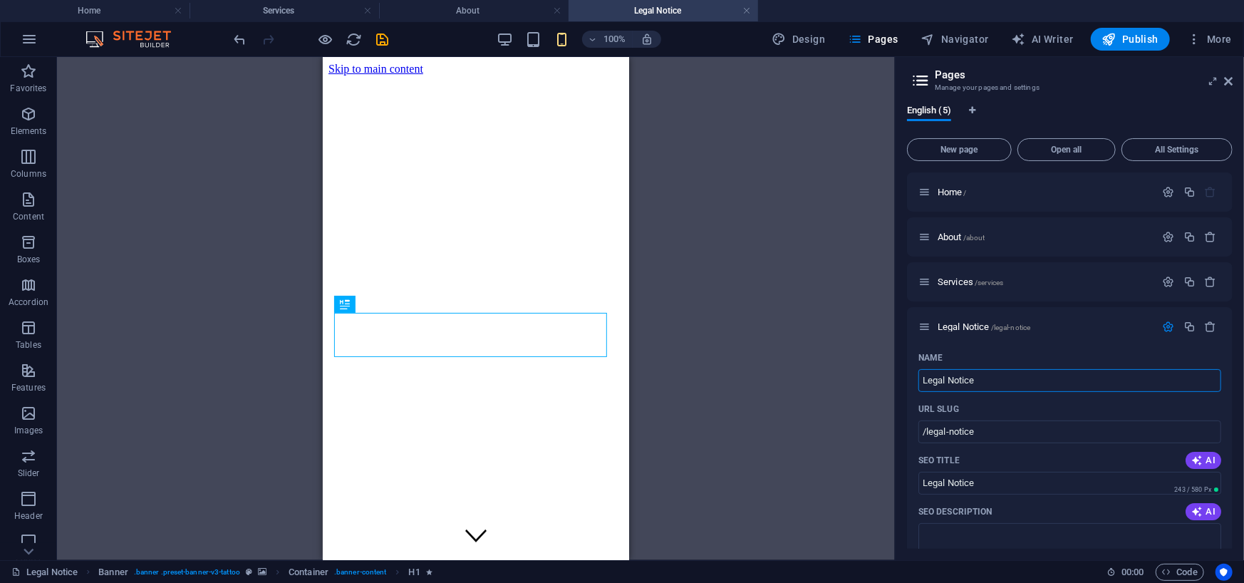
click at [779, 347] on div "Drag here to replace the existing content. Press “Ctrl” if you want to create a…" at bounding box center [476, 308] width 838 height 503
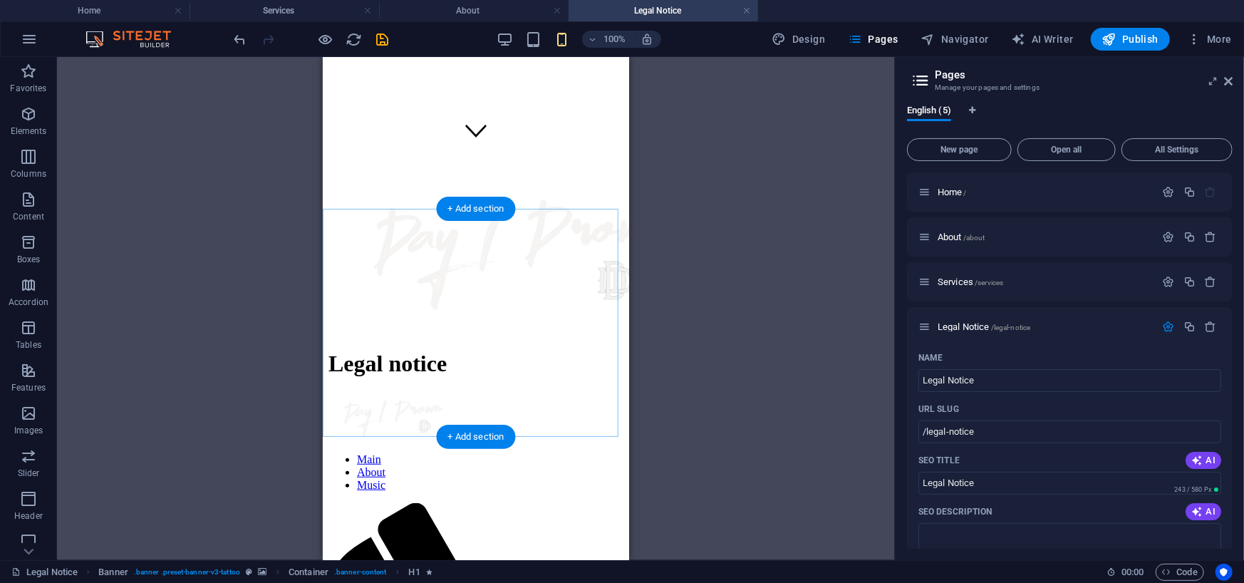
scroll to position [427, 0]
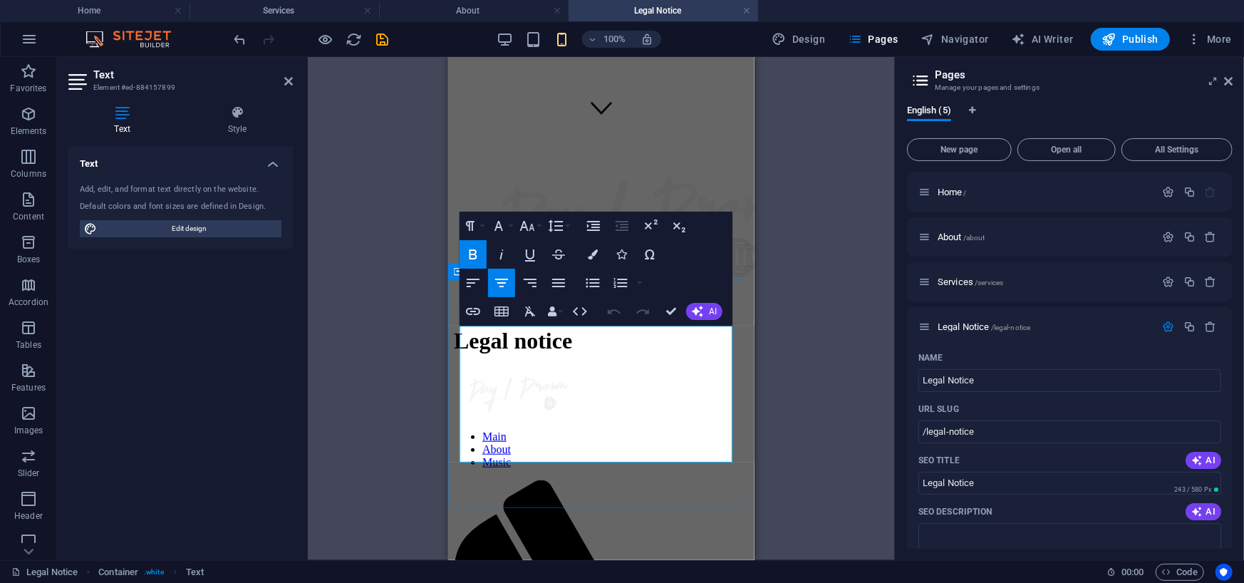
scroll to position [355, 0]
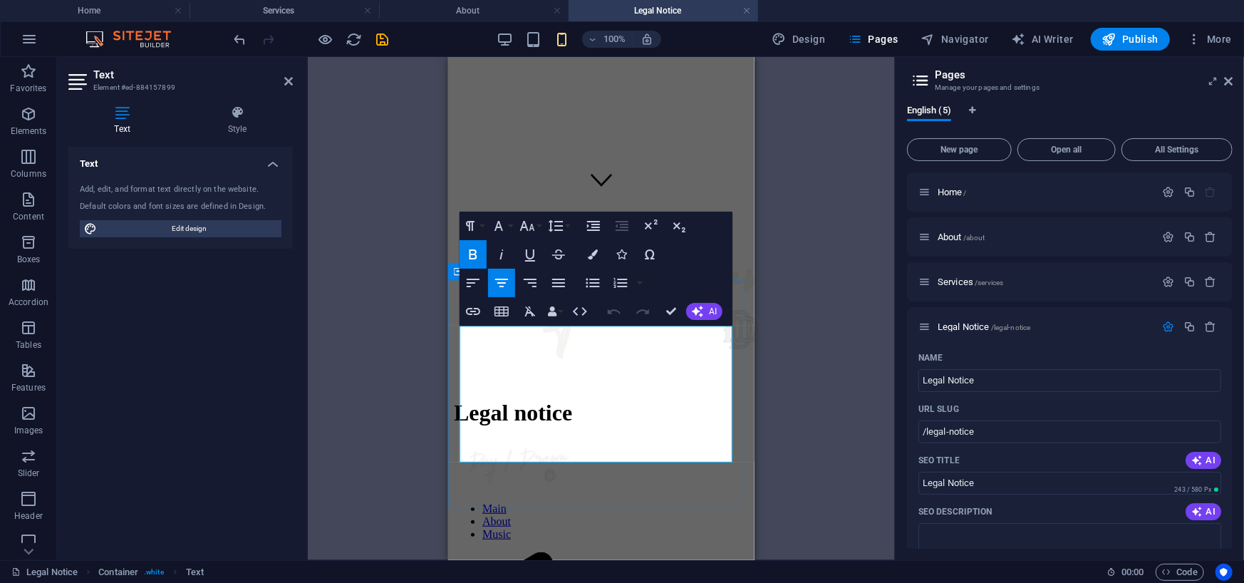
drag, startPoint x: 546, startPoint y: 345, endPoint x: 642, endPoint y: 368, distance: 98.0
drag, startPoint x: 724, startPoint y: 435, endPoint x: 514, endPoint y: 388, distance: 215.2
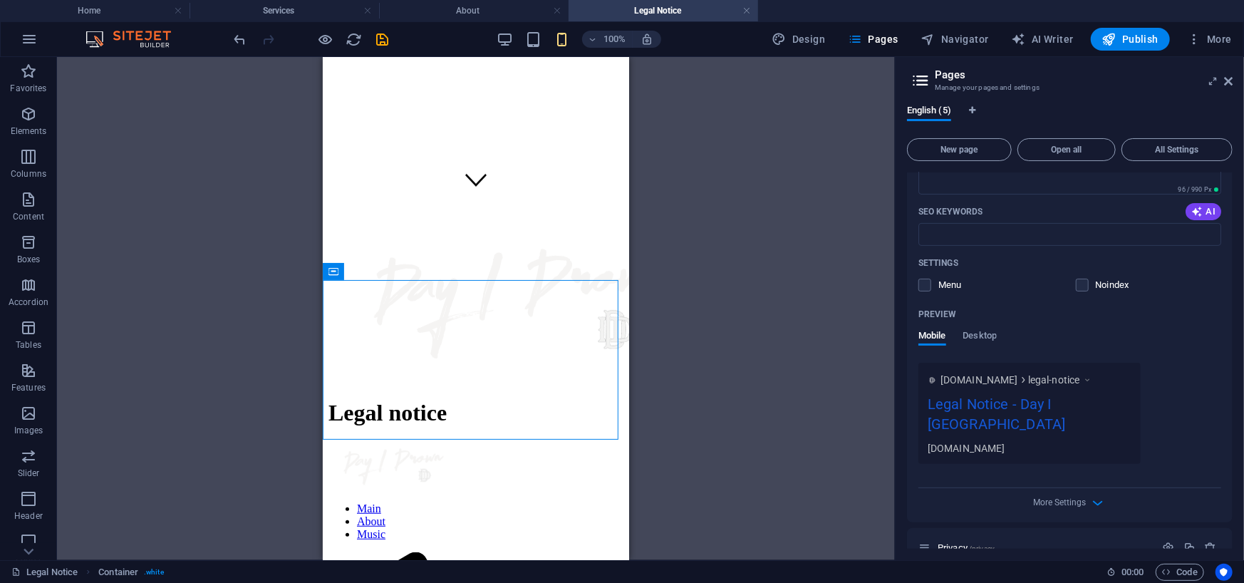
scroll to position [378, 0]
click at [1239, 81] on aside "Pages Manage your pages and settings English (5) New page Open all All Settings…" at bounding box center [1069, 308] width 349 height 503
click at [1230, 81] on icon at bounding box center [1228, 81] width 9 height 11
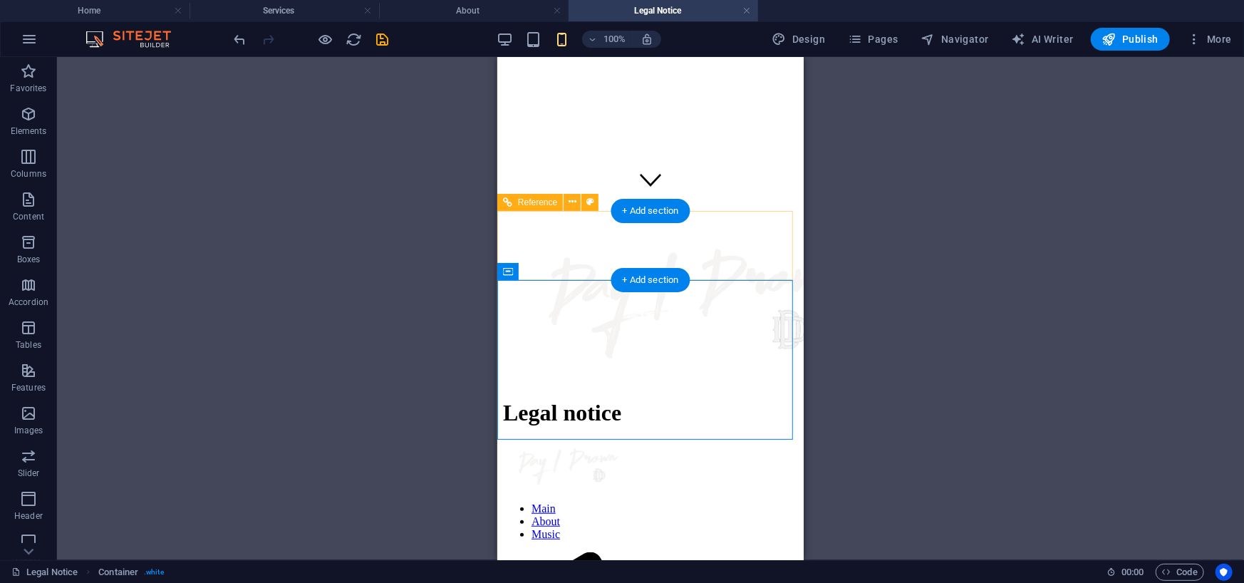
click at [670, 501] on nav "Main About Music" at bounding box center [649, 520] width 295 height 38
click at [640, 501] on nav "Main About Music" at bounding box center [649, 520] width 295 height 38
select select "rem"
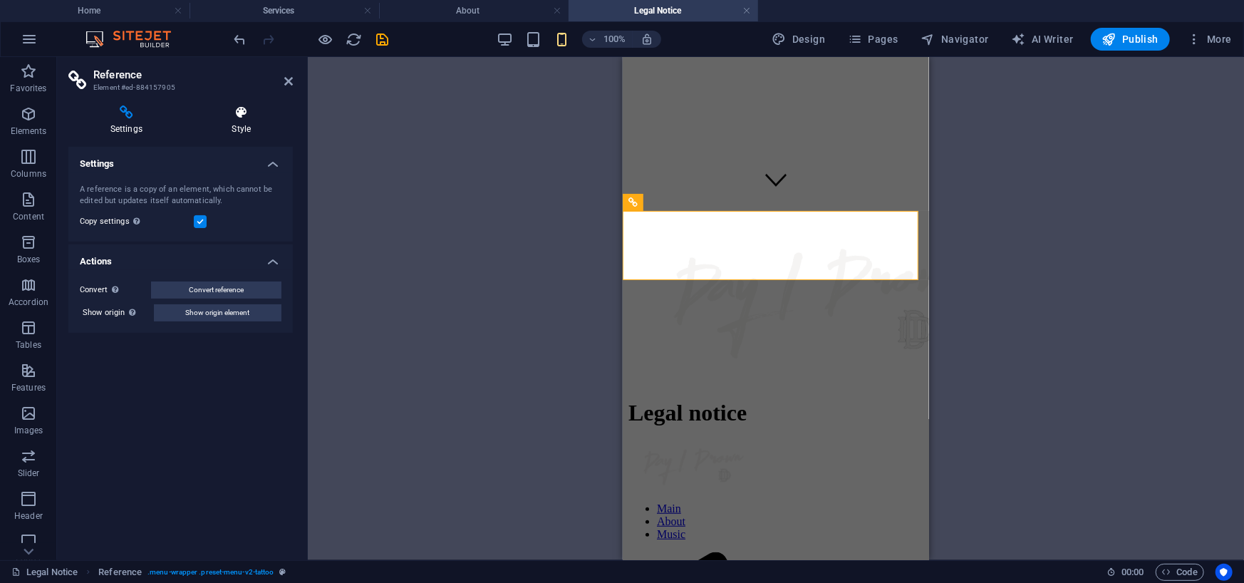
click at [250, 110] on icon at bounding box center [241, 112] width 103 height 14
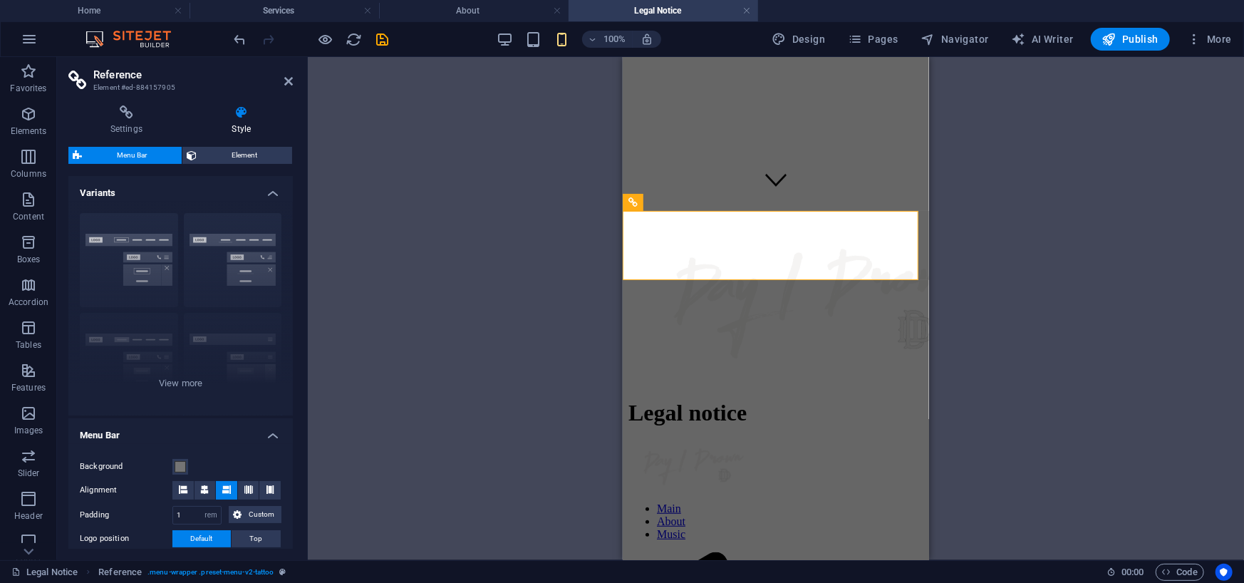
drag, startPoint x: 867, startPoint y: 42, endPoint x: 870, endPoint y: 56, distance: 14.5
click at [867, 41] on span "Pages" at bounding box center [873, 39] width 50 height 14
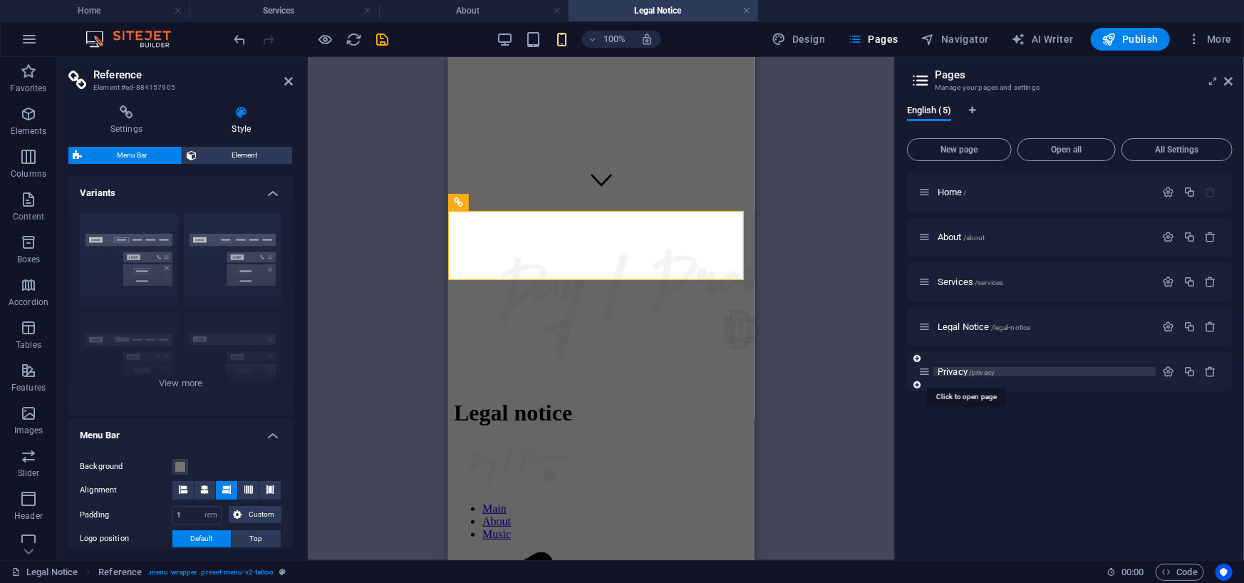
click at [953, 370] on span "Privacy /privacy" at bounding box center [965, 371] width 57 height 11
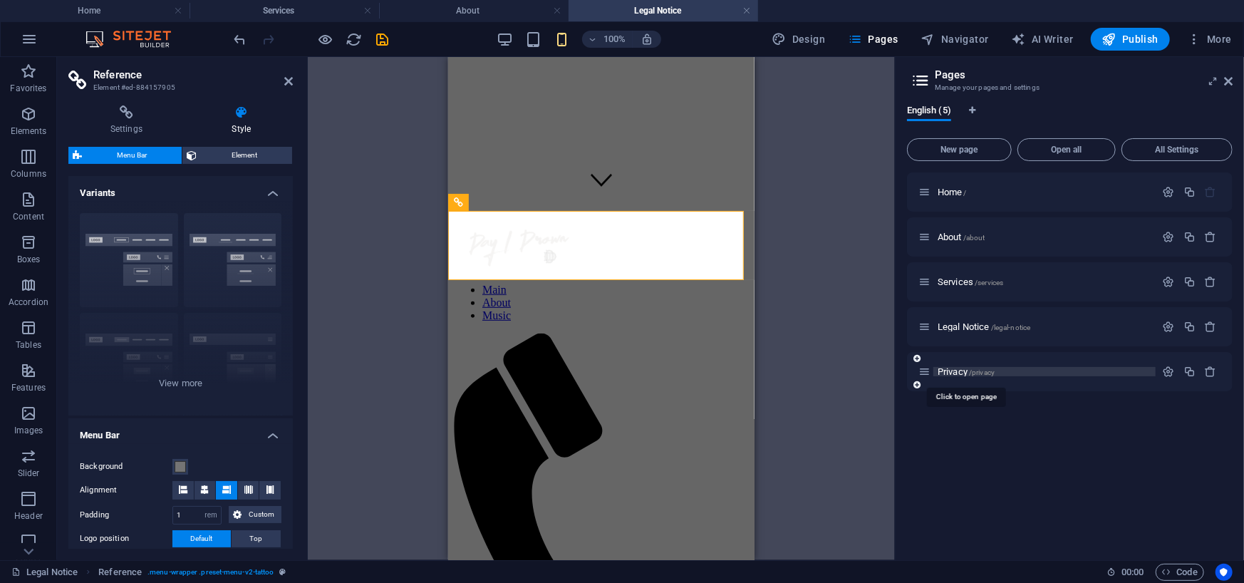
scroll to position [0, 0]
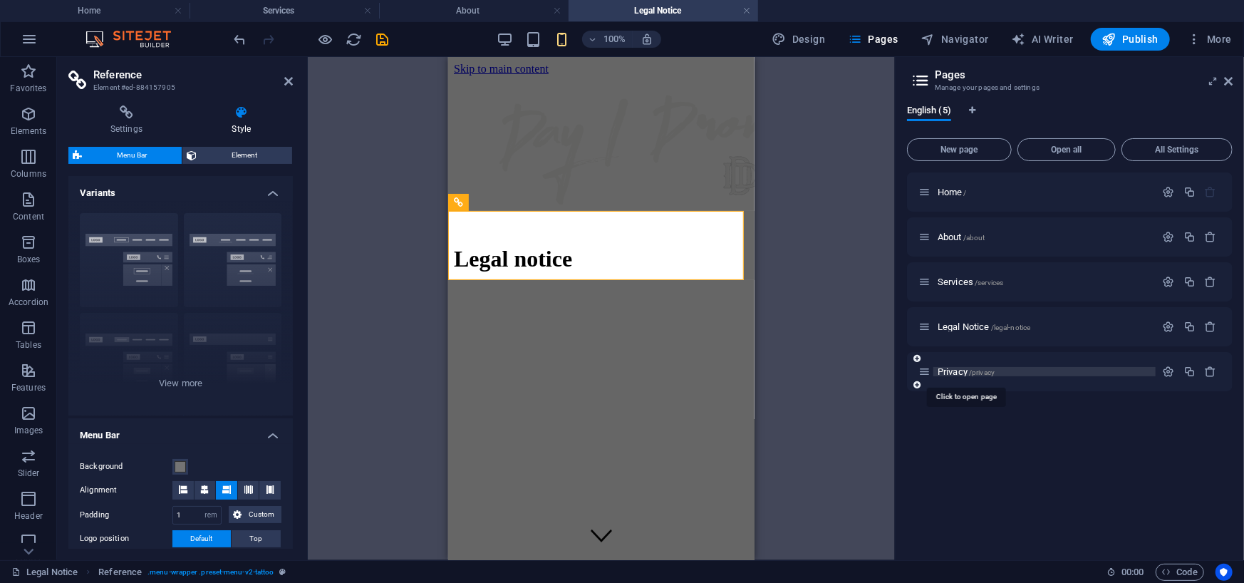
click at [953, 370] on div "Home / About /about Services /services Legal Notice /legal-notice Privacy /priv…" at bounding box center [1070, 360] width 326 height 376
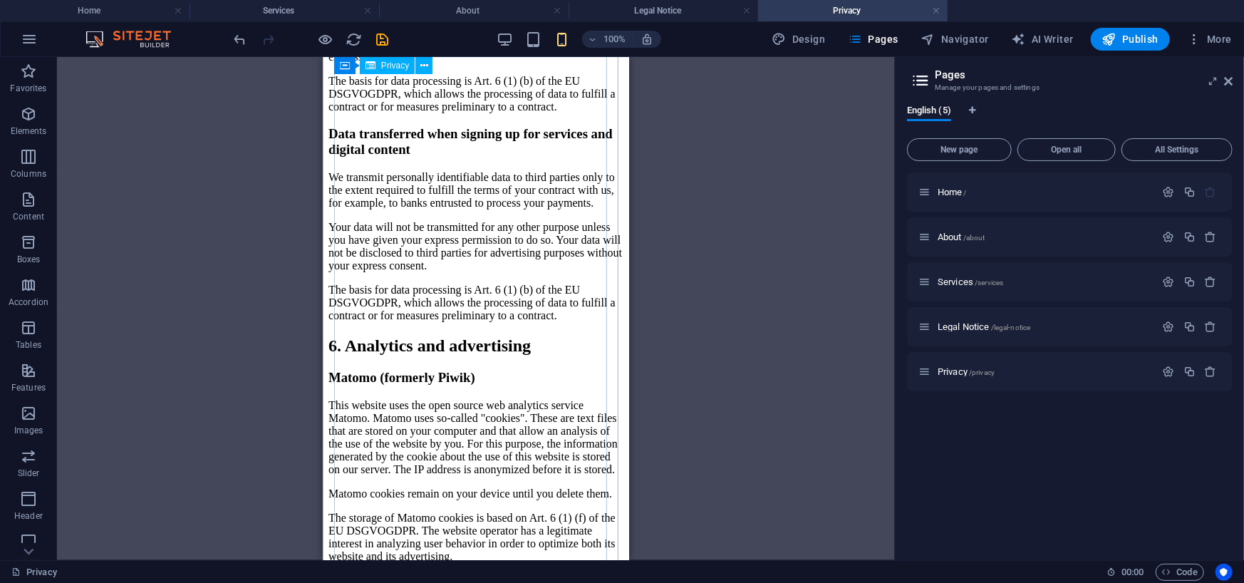
scroll to position [4274, 0]
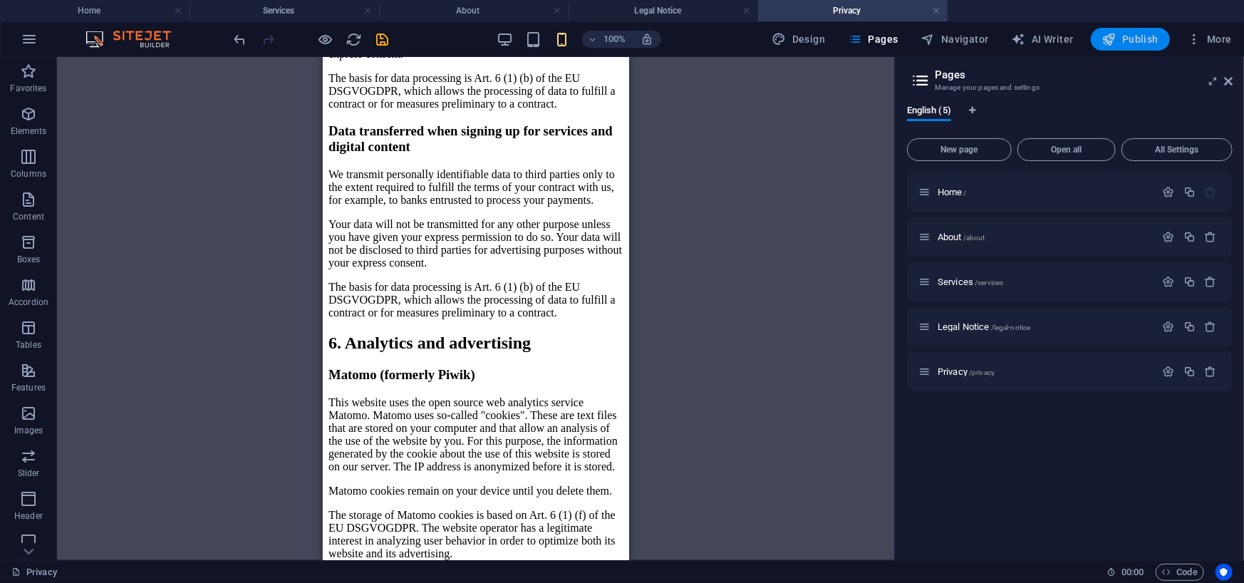
click at [1140, 35] on span "Publish" at bounding box center [1130, 39] width 56 height 14
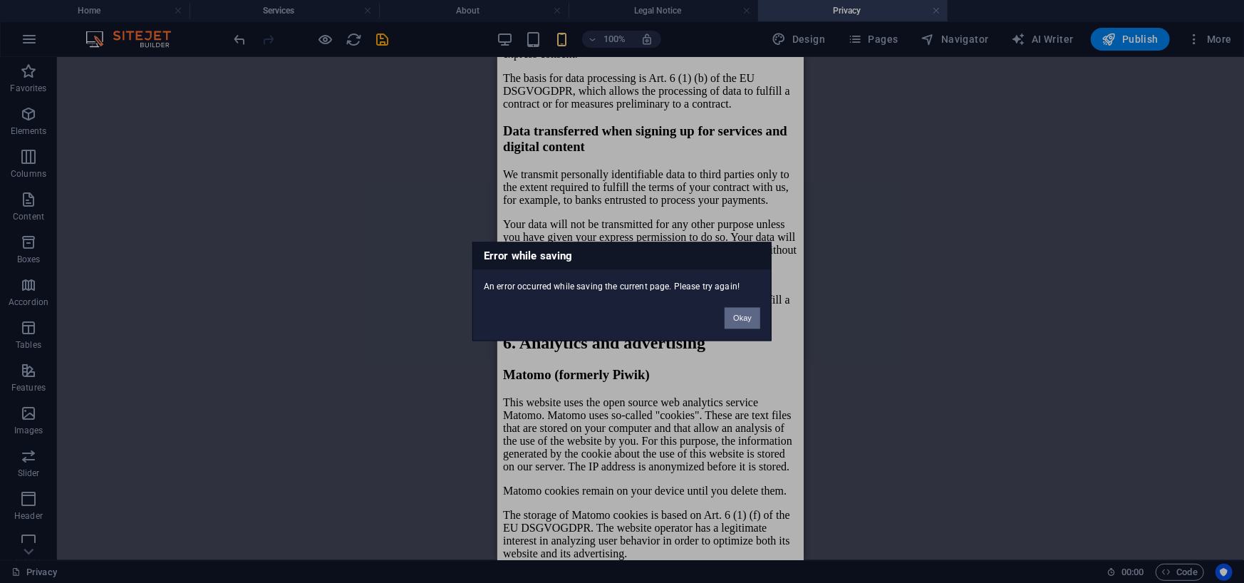
click at [736, 316] on button "Okay" at bounding box center [742, 318] width 36 height 21
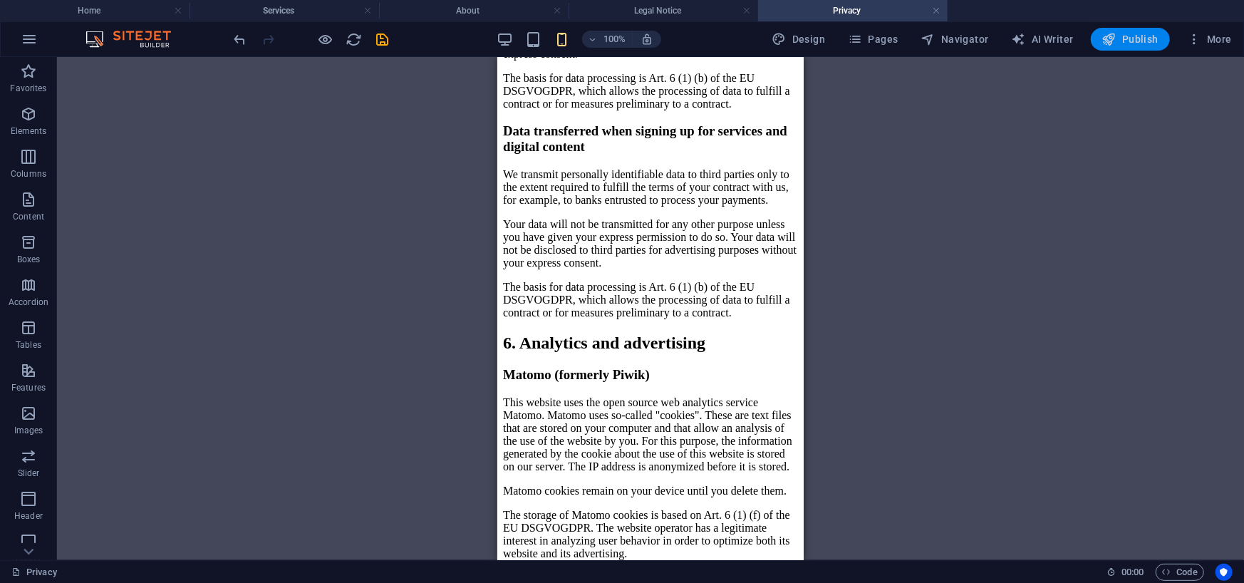
click at [1130, 42] on span "Publish" at bounding box center [1130, 39] width 56 height 14
